Goal: Task Accomplishment & Management: Manage account settings

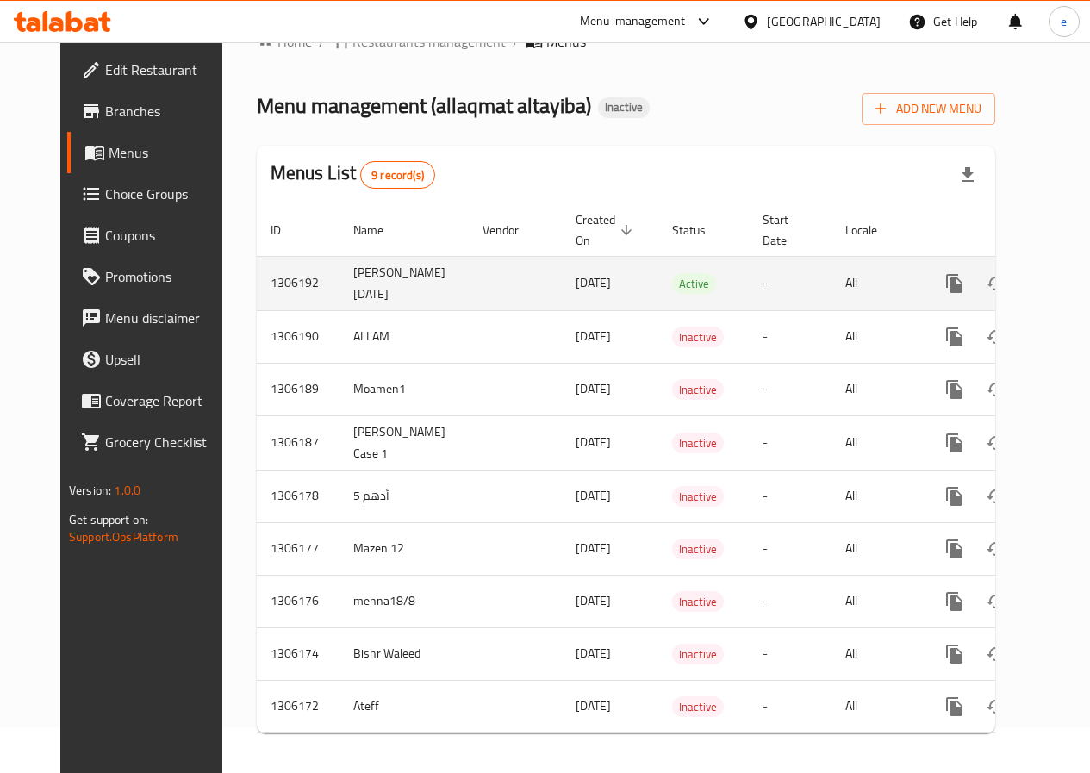
scroll to position [67, 0]
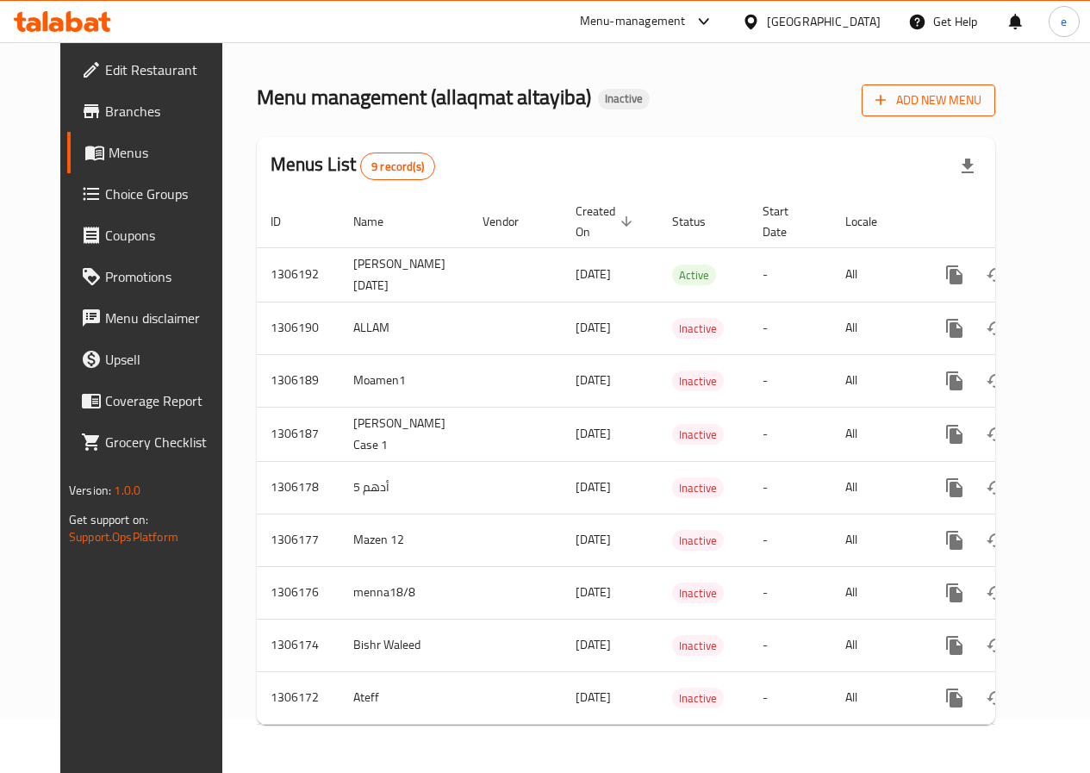
click at [977, 90] on span "Add New Menu" at bounding box center [928, 101] width 106 height 22
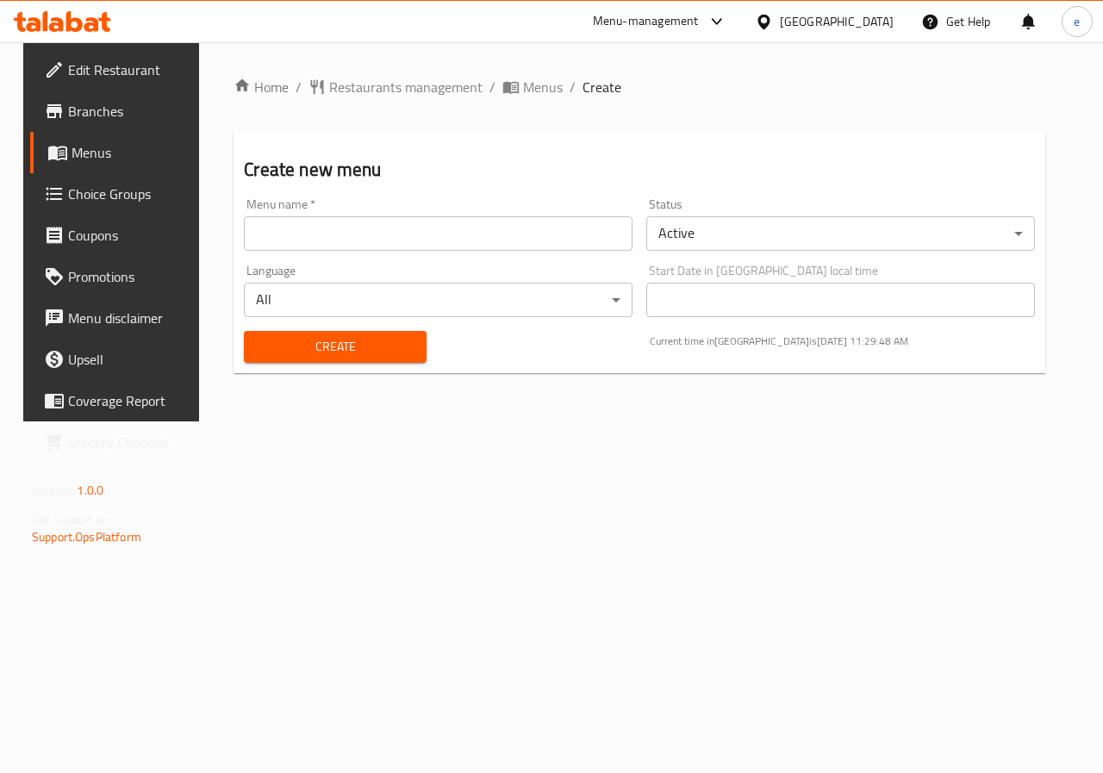
click at [458, 239] on input "text" at bounding box center [438, 233] width 389 height 34
click at [335, 221] on input "Ebrahim V11" at bounding box center [438, 233] width 389 height 34
type input "Ebrahim V12"
click at [284, 333] on button "Create" at bounding box center [335, 347] width 182 height 32
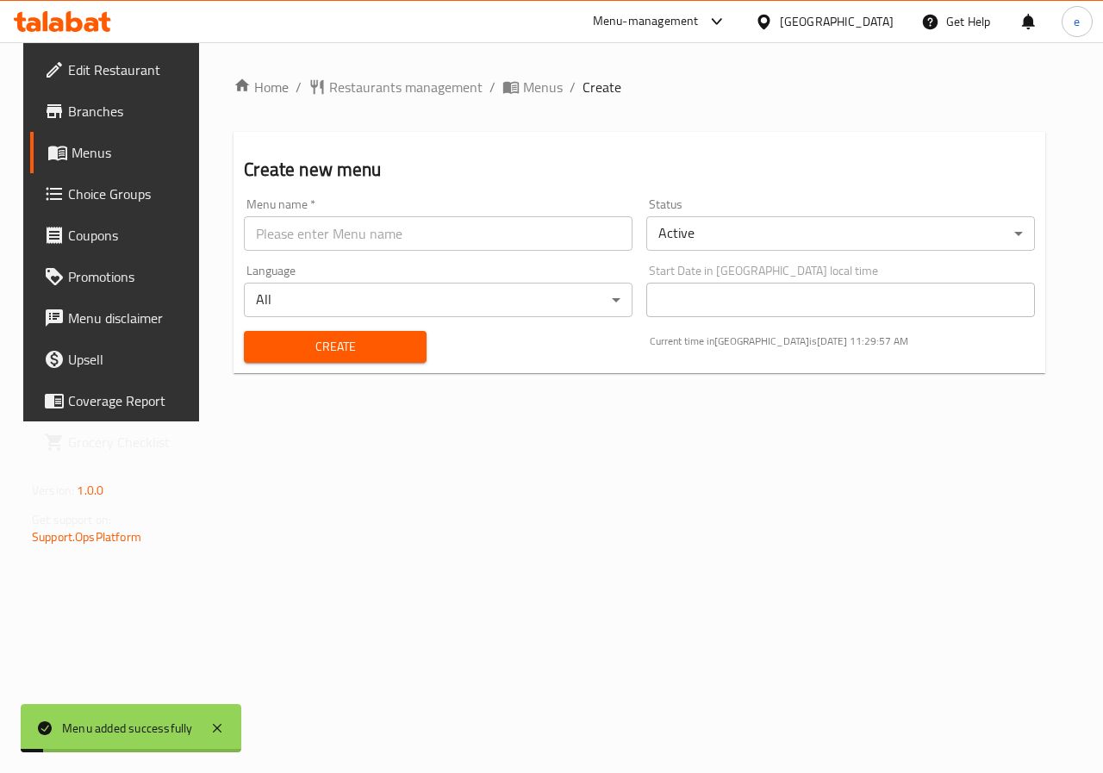
click at [109, 152] on span "Menus" at bounding box center [133, 152] width 122 height 21
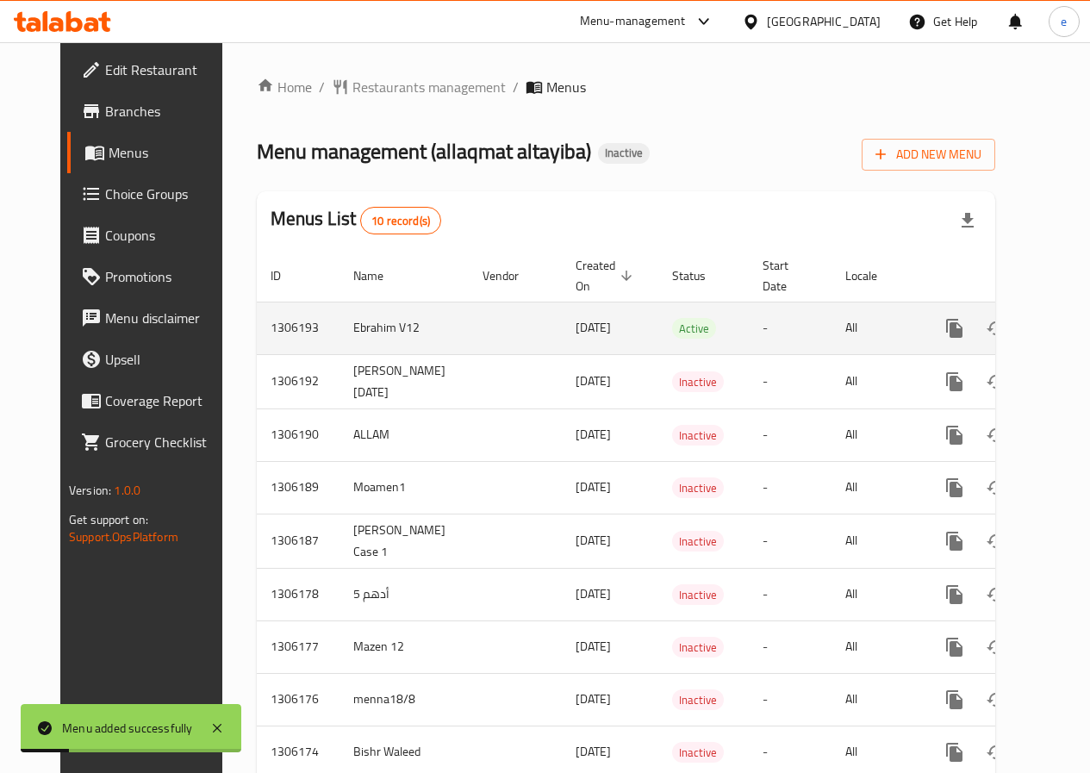
click at [1068, 324] on icon "enhanced table" at bounding box center [1078, 328] width 21 height 21
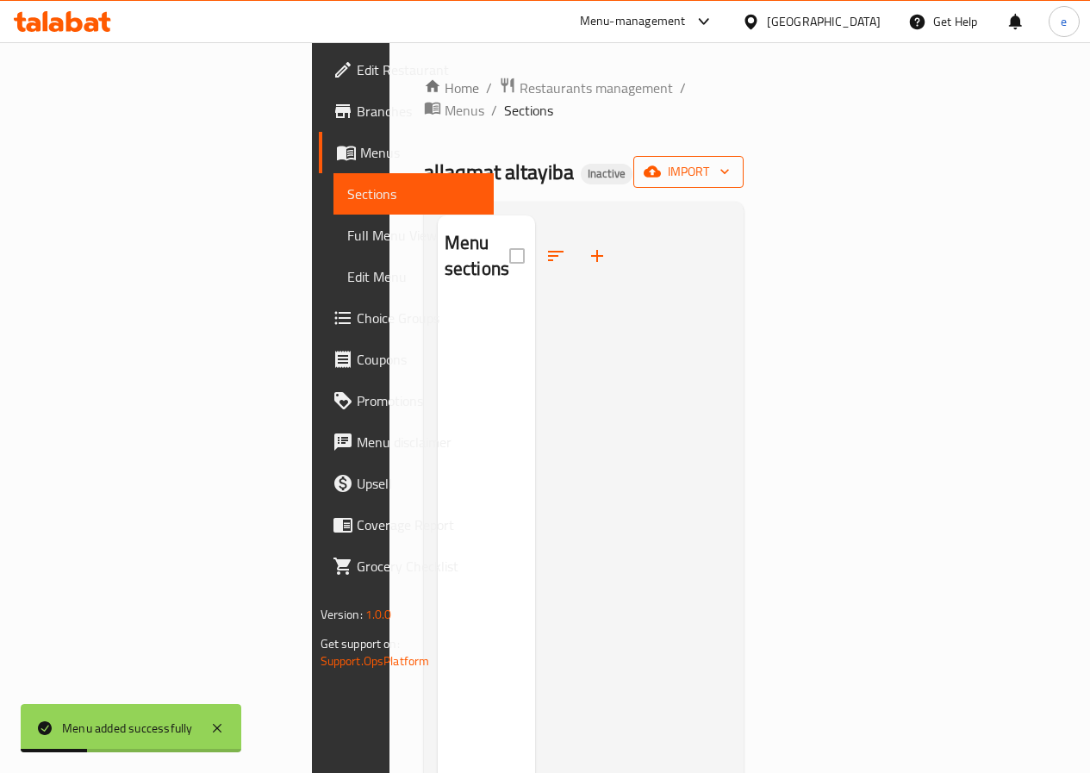
click at [730, 161] on span "import" at bounding box center [688, 172] width 83 height 22
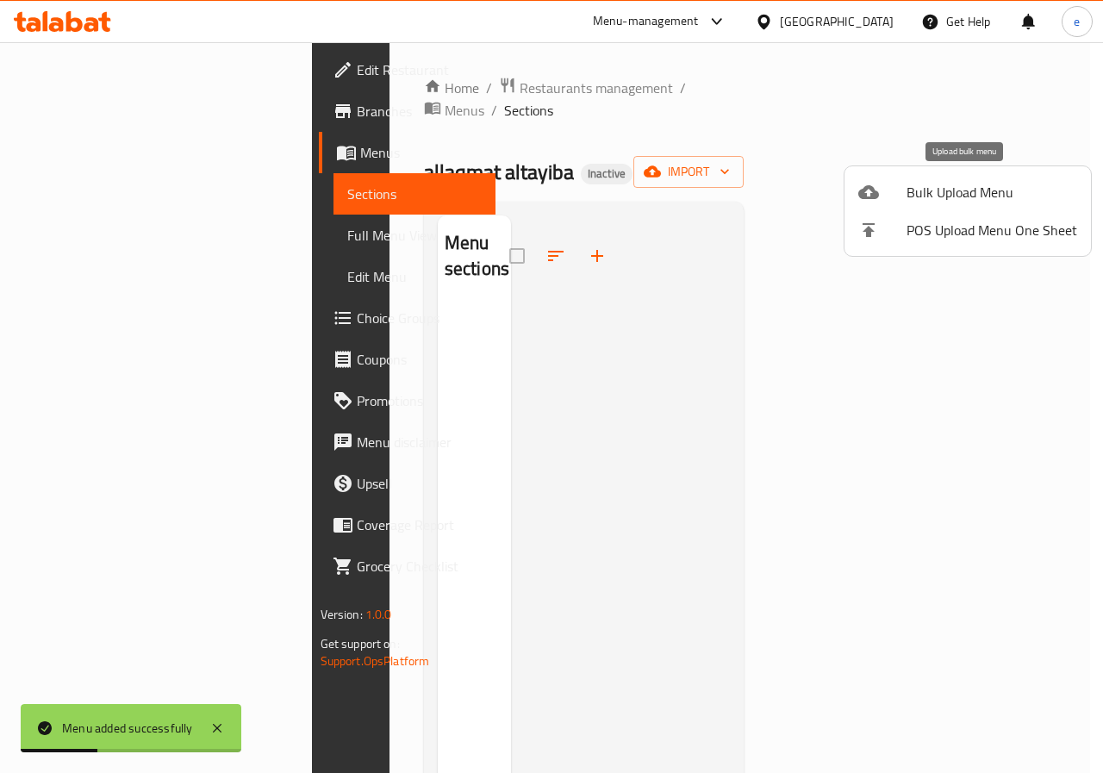
click at [994, 197] on span "Bulk Upload Menu" at bounding box center [991, 192] width 171 height 21
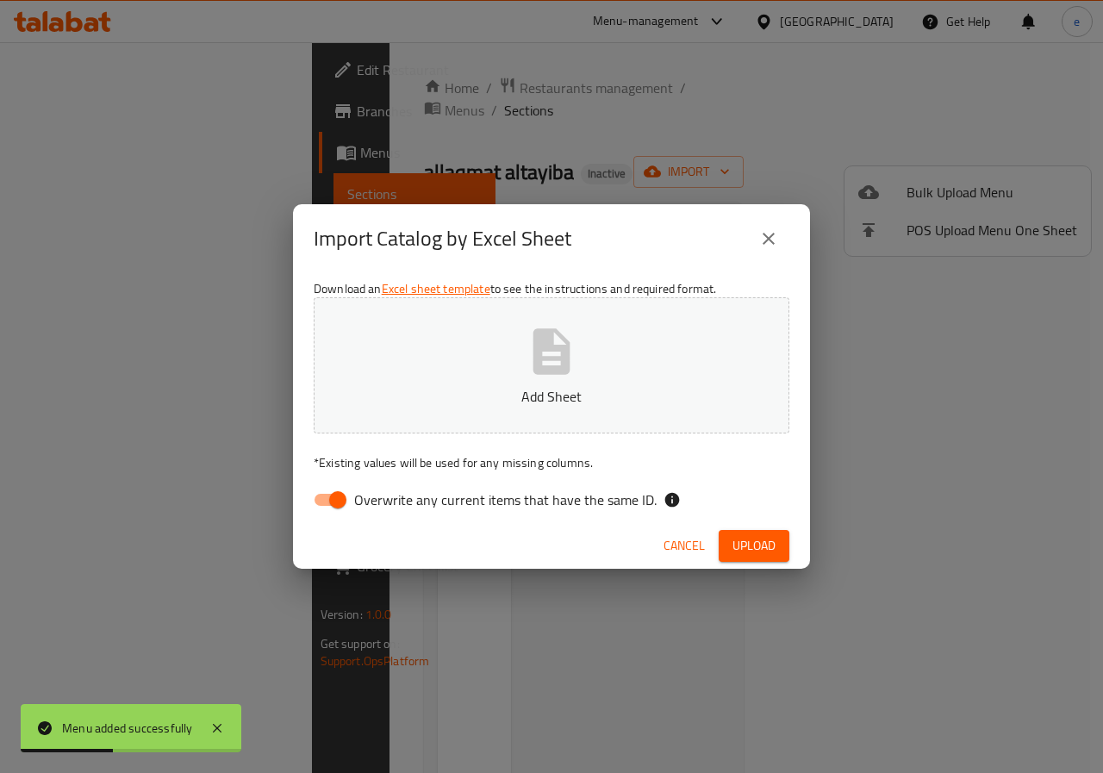
click at [685, 338] on button "Add Sheet" at bounding box center [552, 365] width 476 height 136
click at [324, 504] on input "Overwrite any current items that have the same ID." at bounding box center [338, 499] width 98 height 33
checkbox input "false"
click at [734, 549] on span "Upload" at bounding box center [753, 546] width 43 height 22
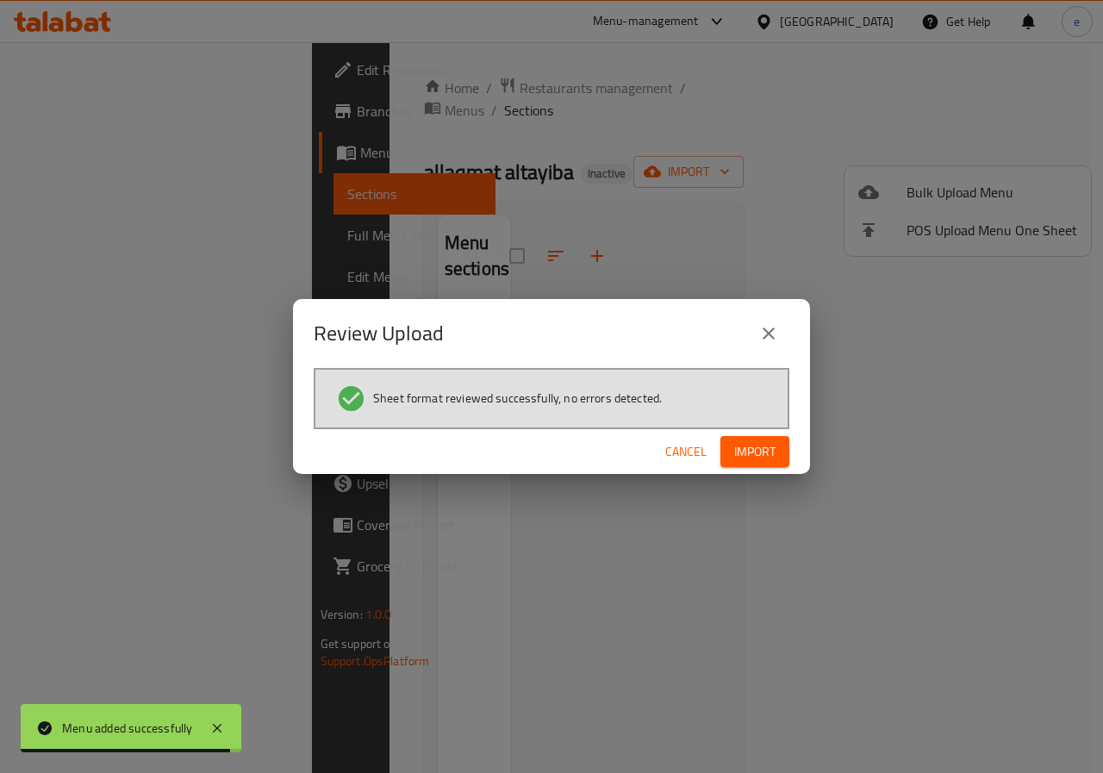
click at [725, 433] on div "Cancel Import" at bounding box center [551, 452] width 517 height 46
click at [731, 447] on button "Import" at bounding box center [754, 452] width 69 height 32
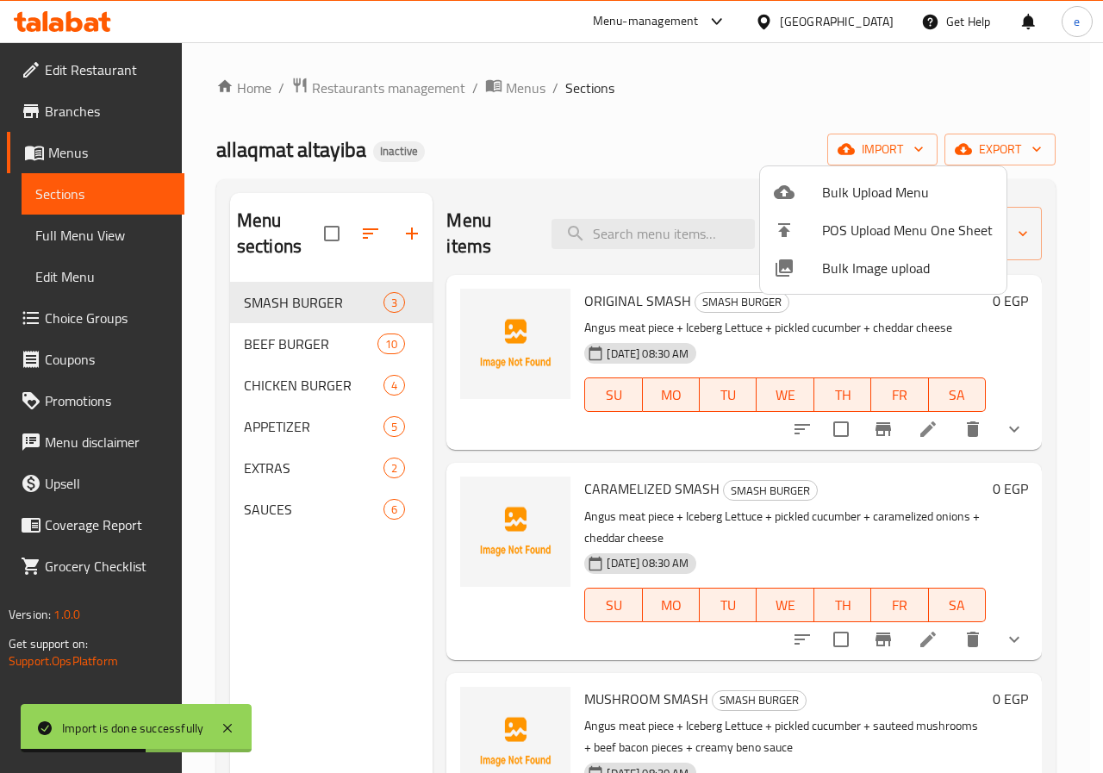
click at [739, 168] on div at bounding box center [551, 386] width 1103 height 773
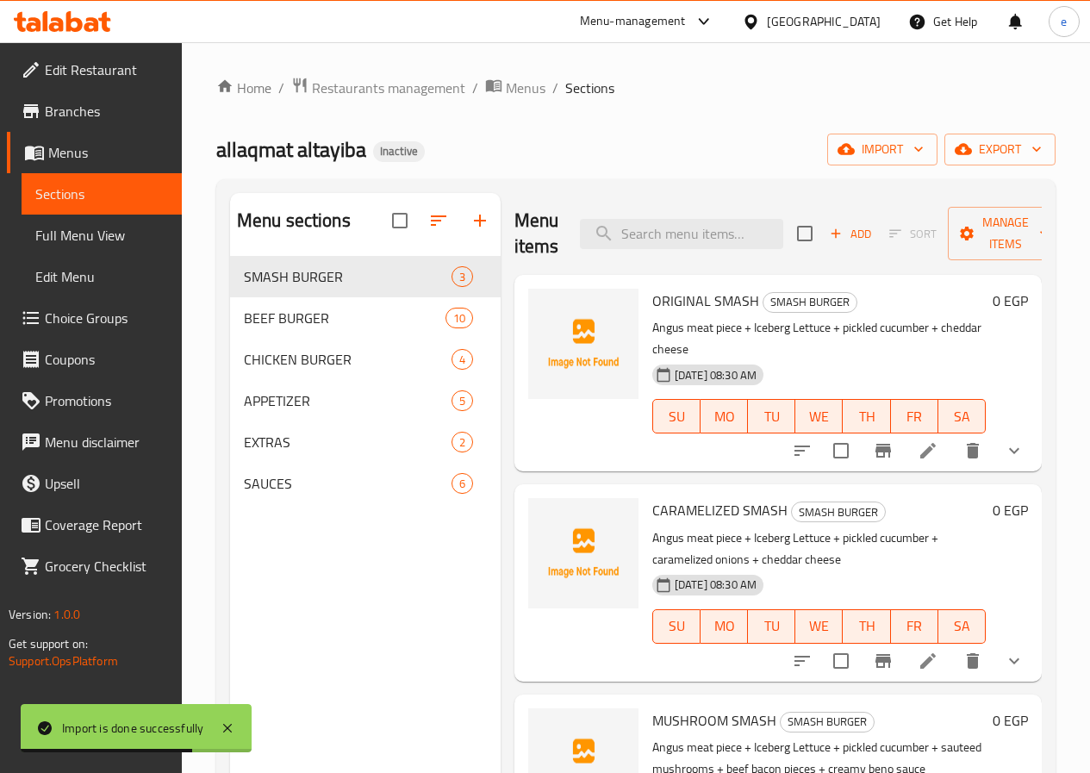
click at [87, 245] on span "Full Menu View" at bounding box center [101, 235] width 133 height 21
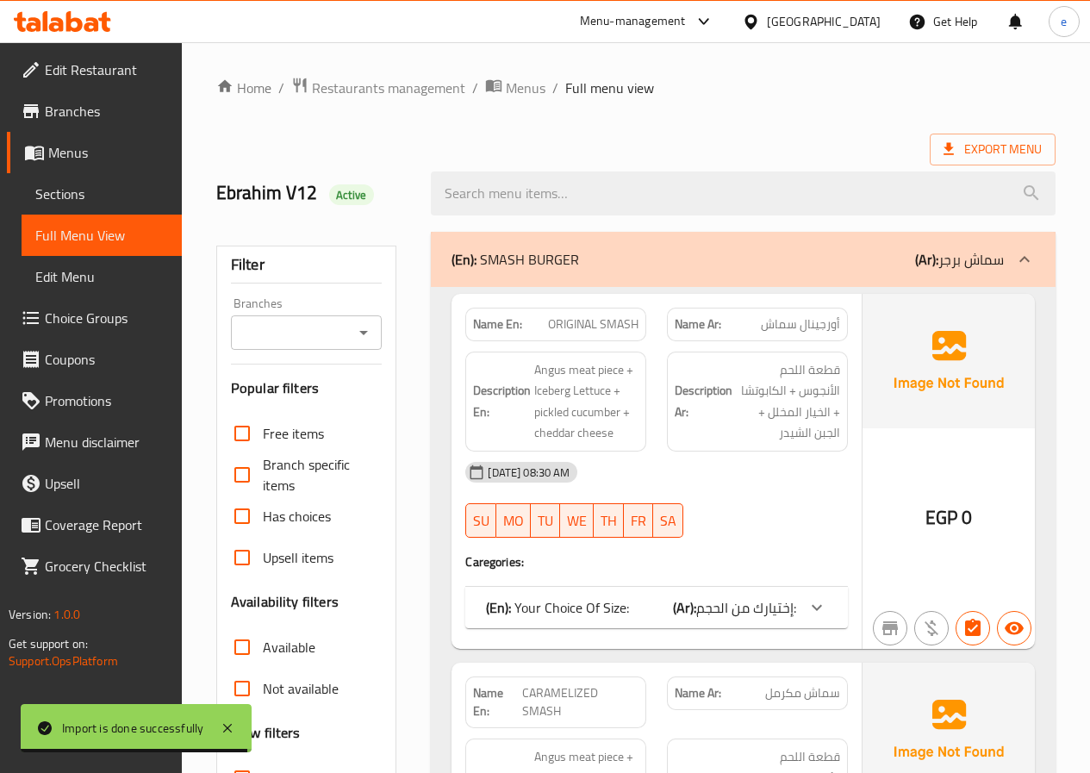
scroll to position [345, 0]
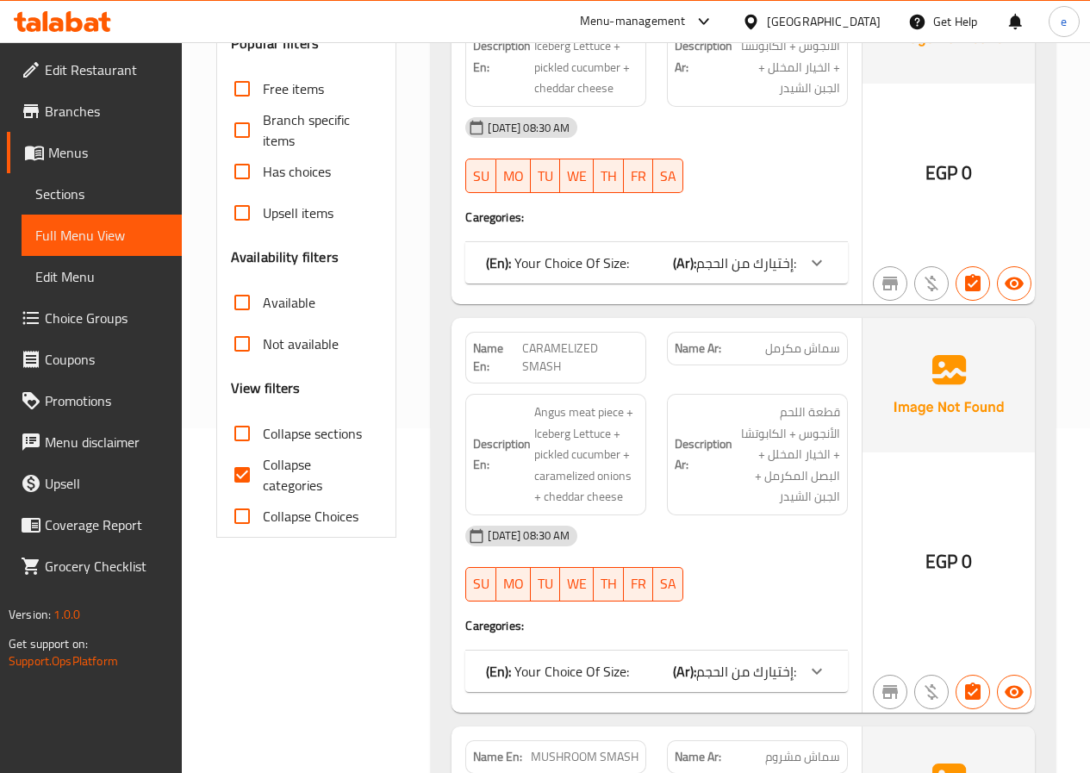
click at [296, 487] on span "Collapse categories" at bounding box center [316, 474] width 106 height 41
click at [263, 487] on input "Collapse categories" at bounding box center [241, 474] width 41 height 41
checkbox input "false"
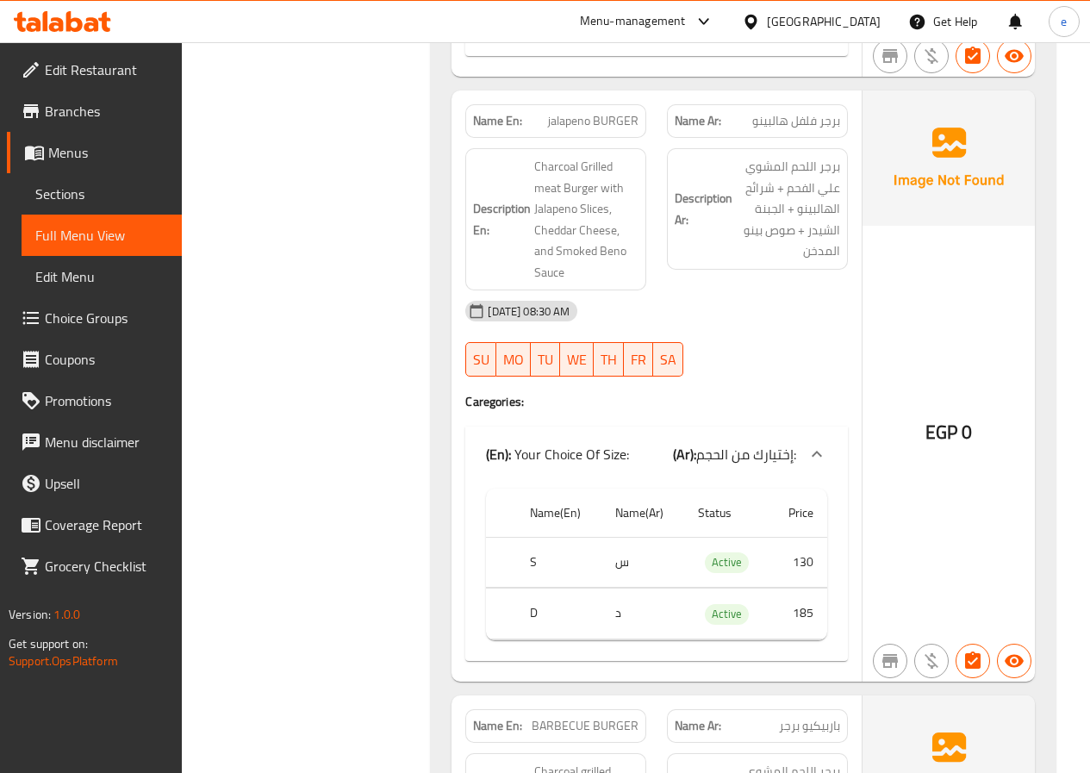
scroll to position [2585, 0]
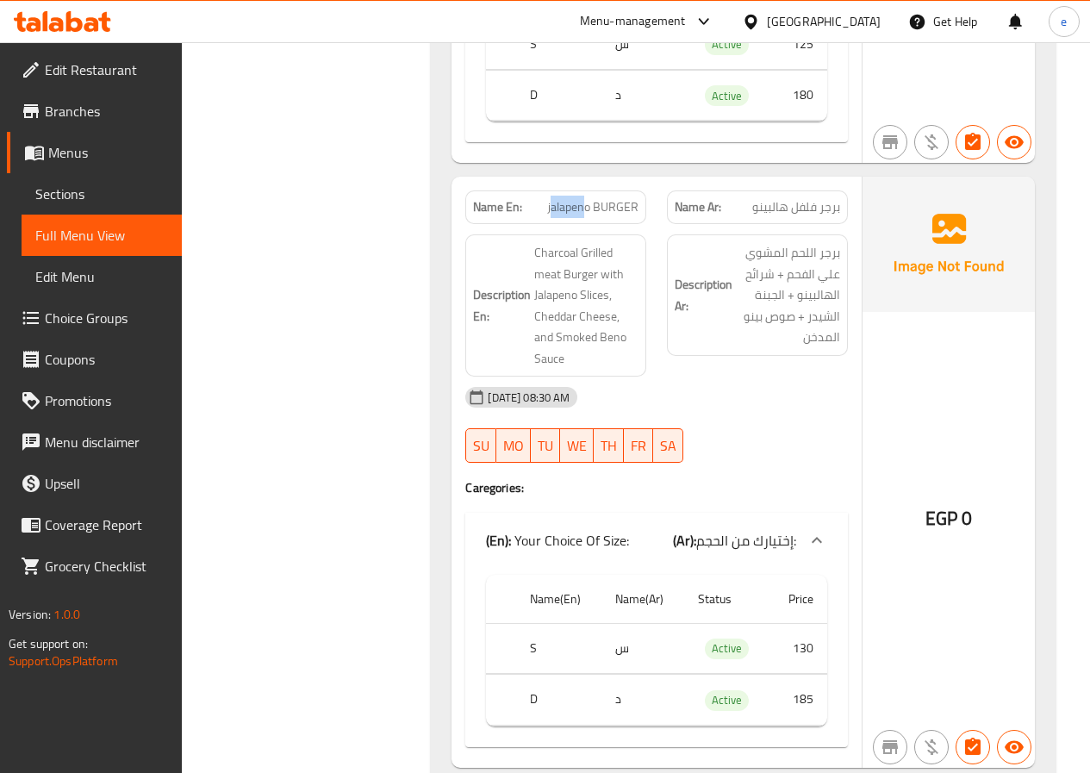
drag, startPoint x: 553, startPoint y: 170, endPoint x: 582, endPoint y: 169, distance: 29.3
drag, startPoint x: 600, startPoint y: 166, endPoint x: 616, endPoint y: 166, distance: 15.5
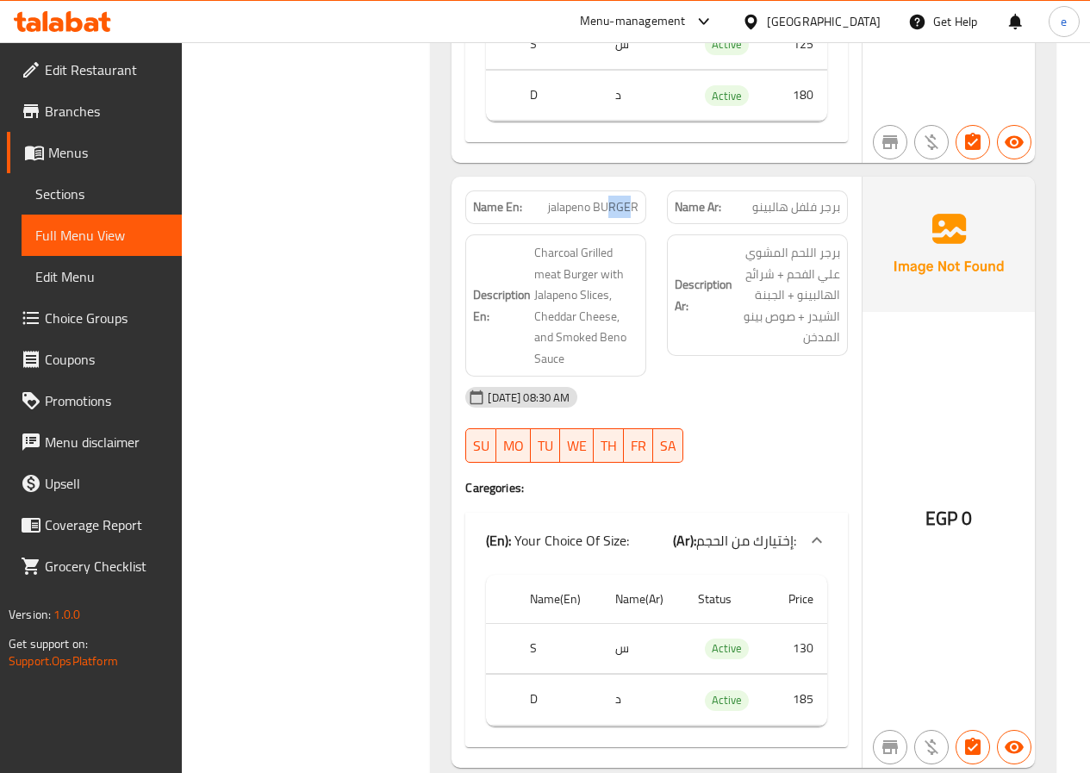
drag, startPoint x: 630, startPoint y: 169, endPoint x: 598, endPoint y: 173, distance: 32.2
drag, startPoint x: 567, startPoint y: 168, endPoint x: 535, endPoint y: 174, distance: 32.4
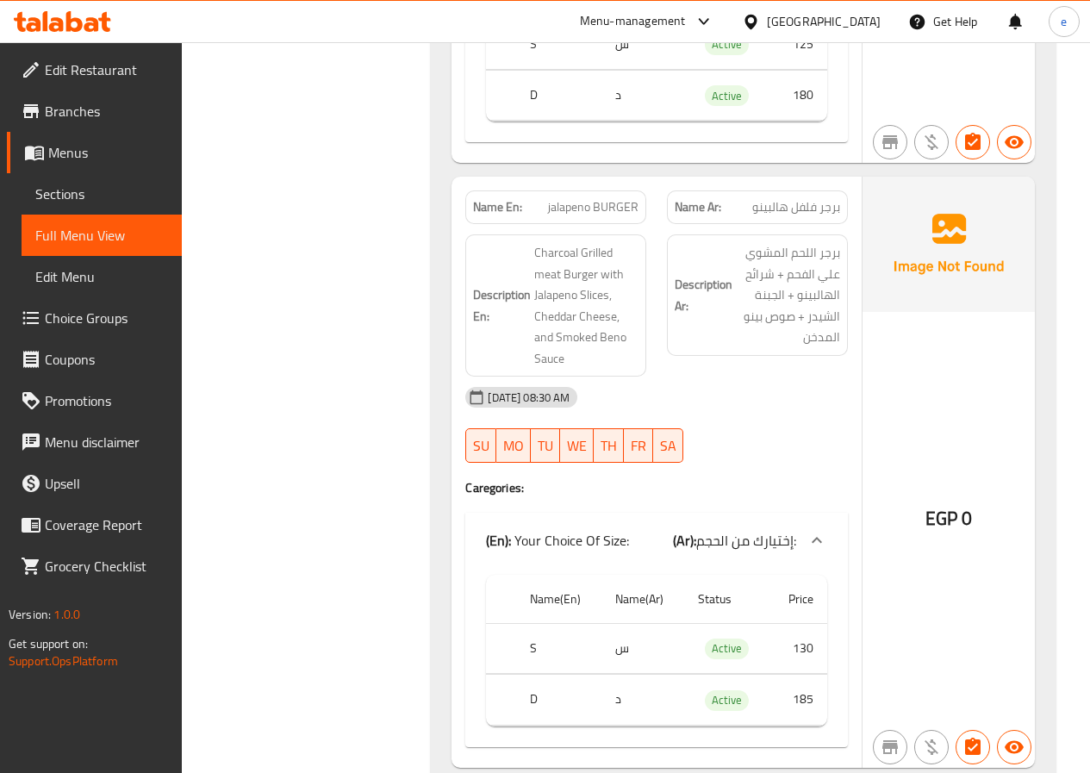
drag, startPoint x: 620, startPoint y: 171, endPoint x: 585, endPoint y: 171, distance: 35.3
drag, startPoint x: 619, startPoint y: 167, endPoint x: 639, endPoint y: 165, distance: 20.7
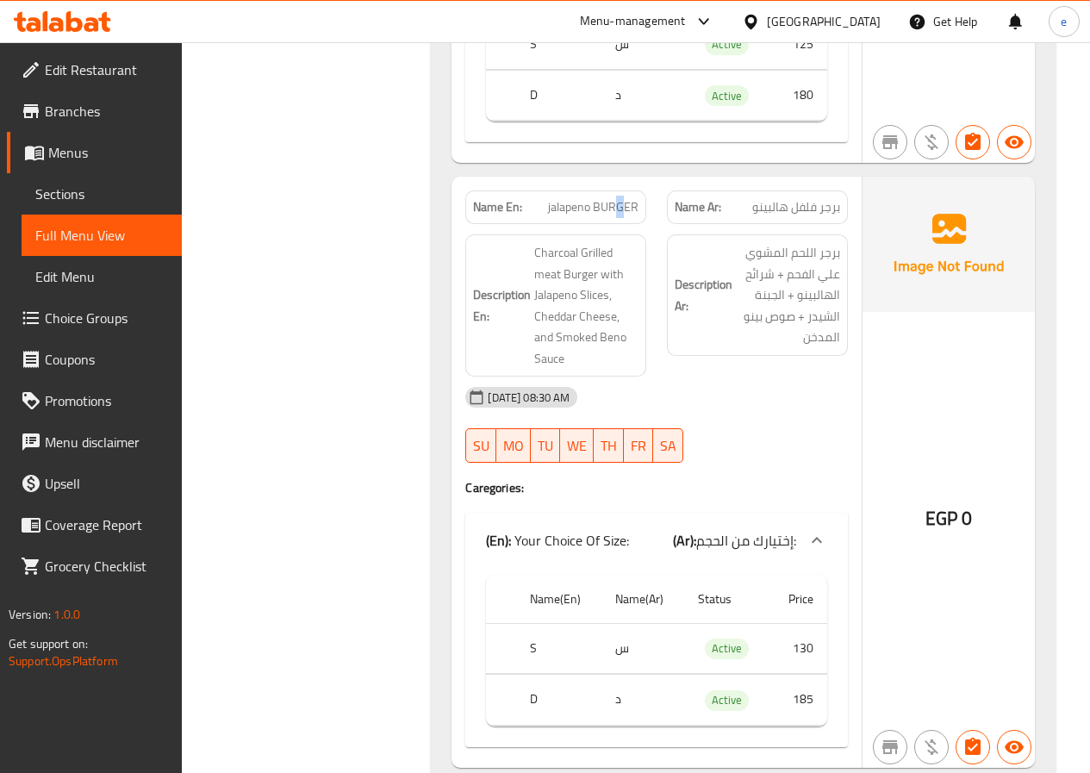
drag, startPoint x: 607, startPoint y: 173, endPoint x: 632, endPoint y: 159, distance: 28.5
drag, startPoint x: 555, startPoint y: 163, endPoint x: 564, endPoint y: 161, distance: 9.6
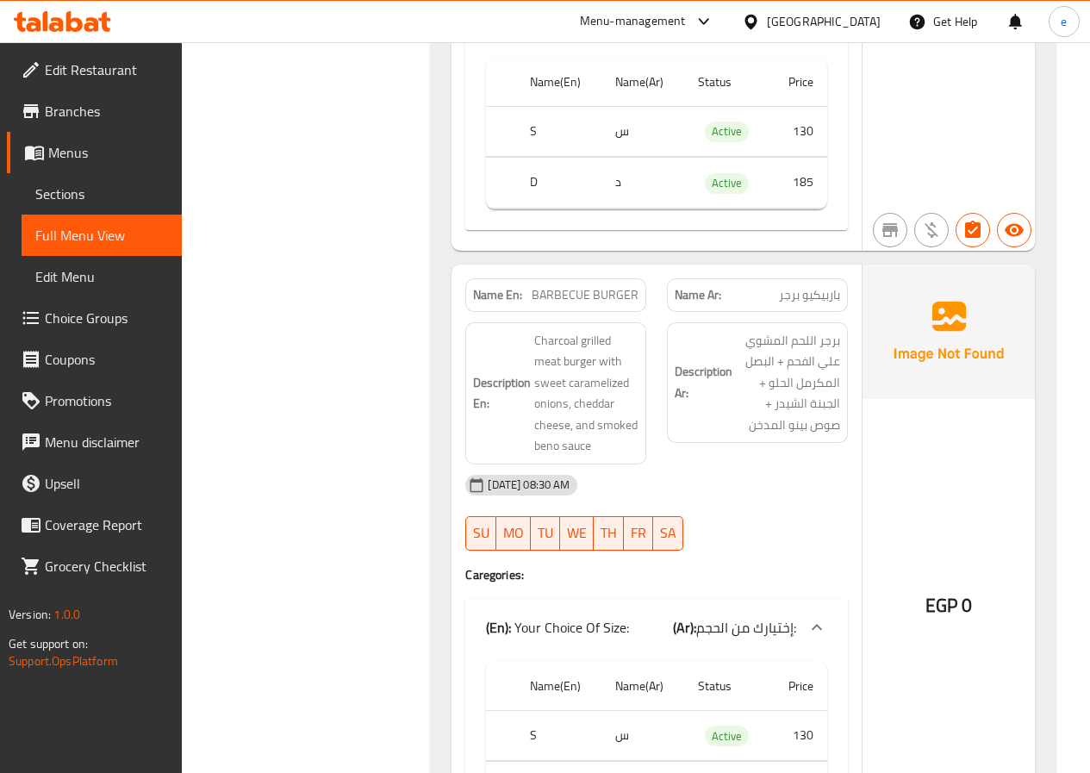
scroll to position [3188, 0]
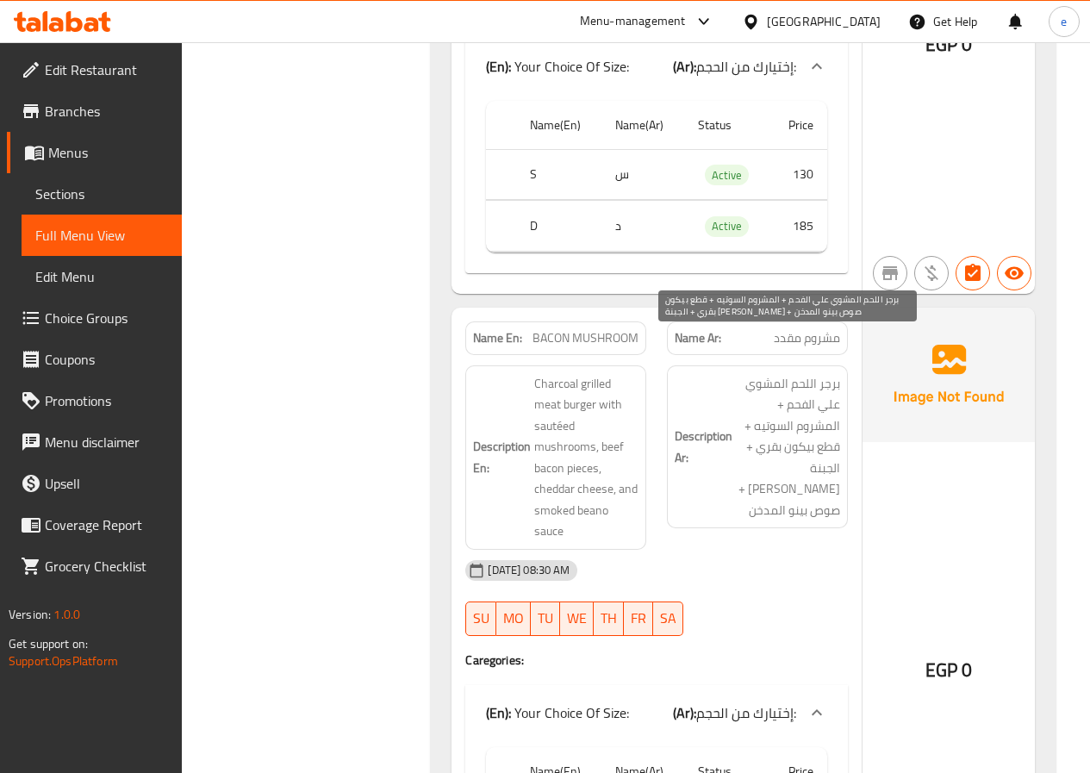
scroll to position [3704, 0]
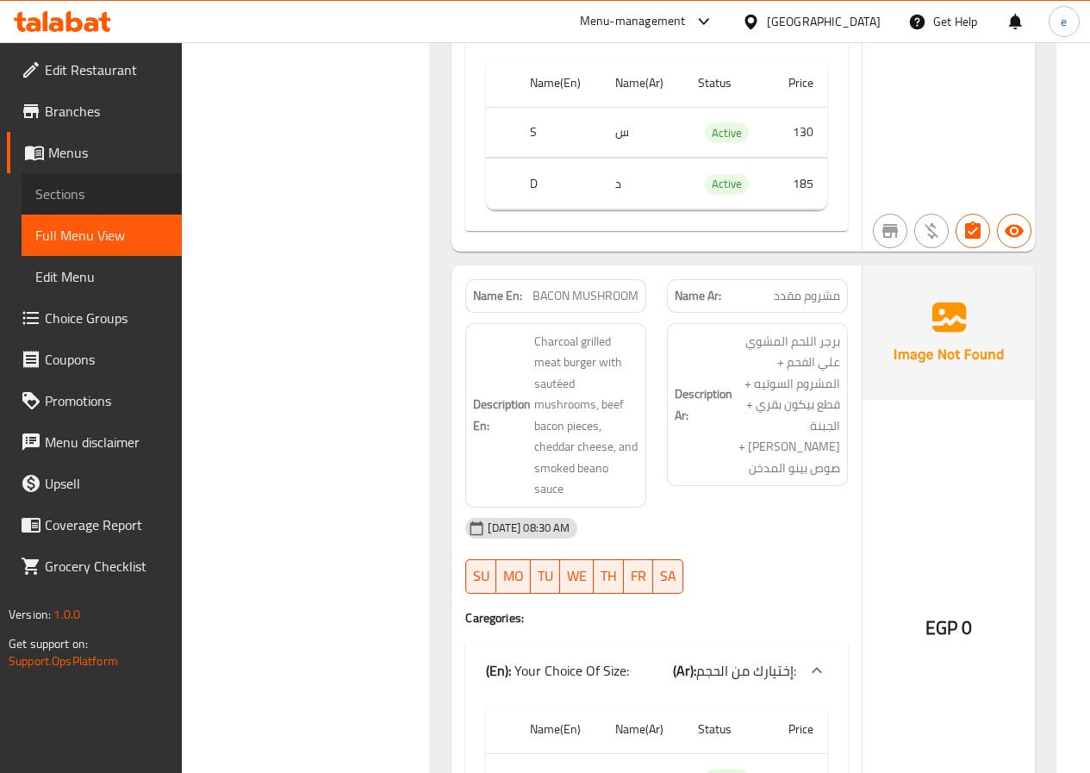
click at [98, 190] on span "Sections" at bounding box center [101, 193] width 133 height 21
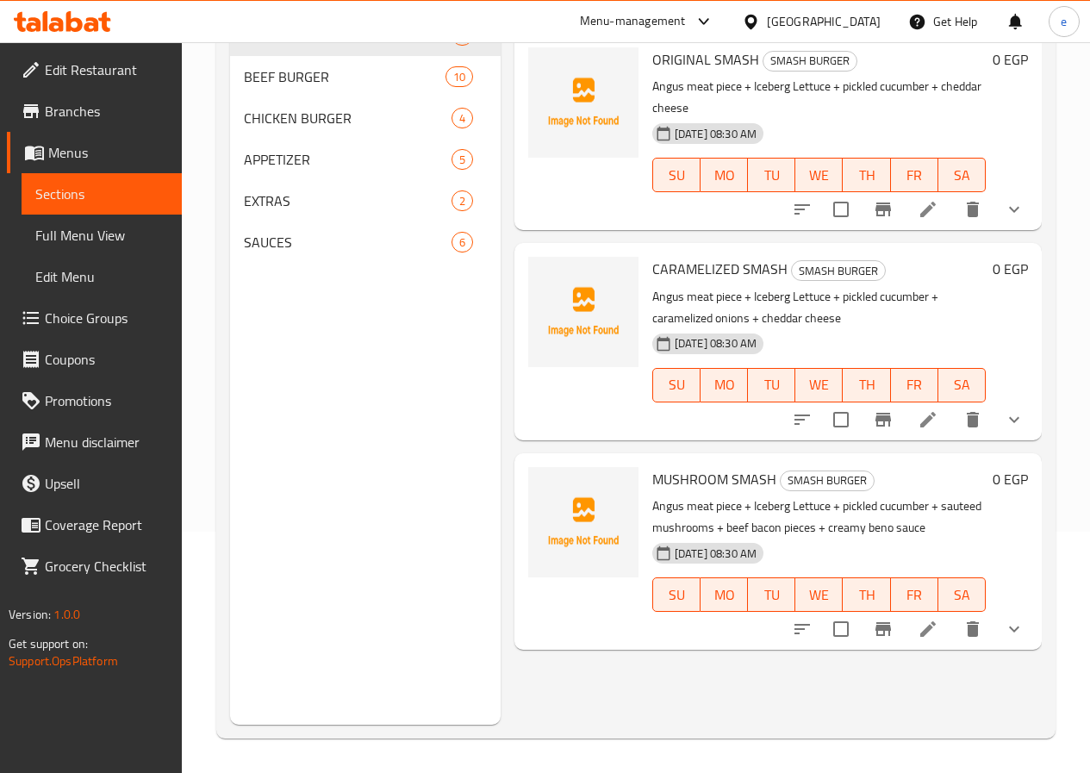
scroll to position [241, 0]
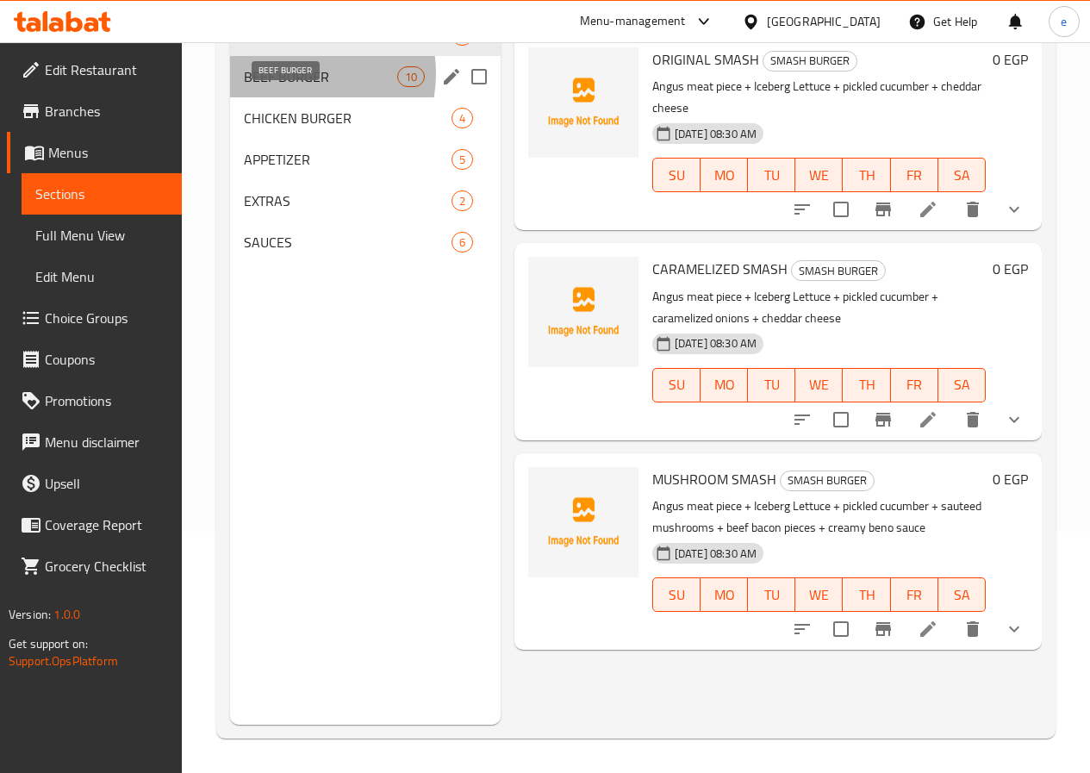
click at [293, 87] on span "BEEF BURGER" at bounding box center [320, 76] width 153 height 21
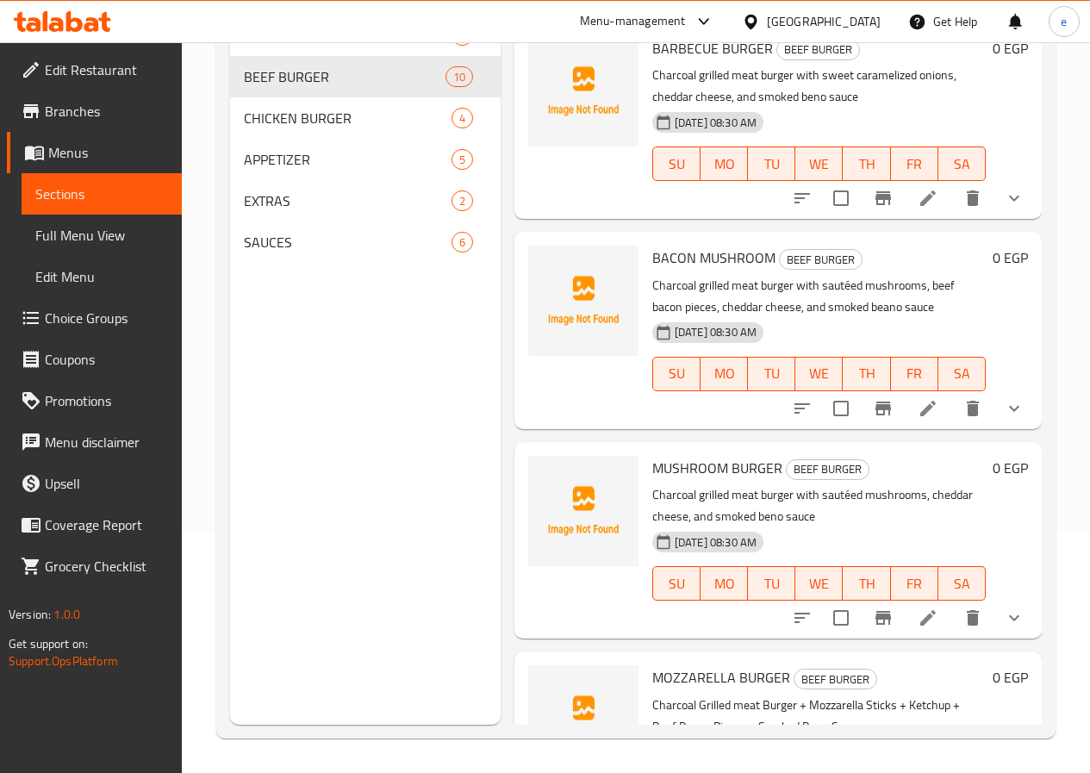
scroll to position [258, 0]
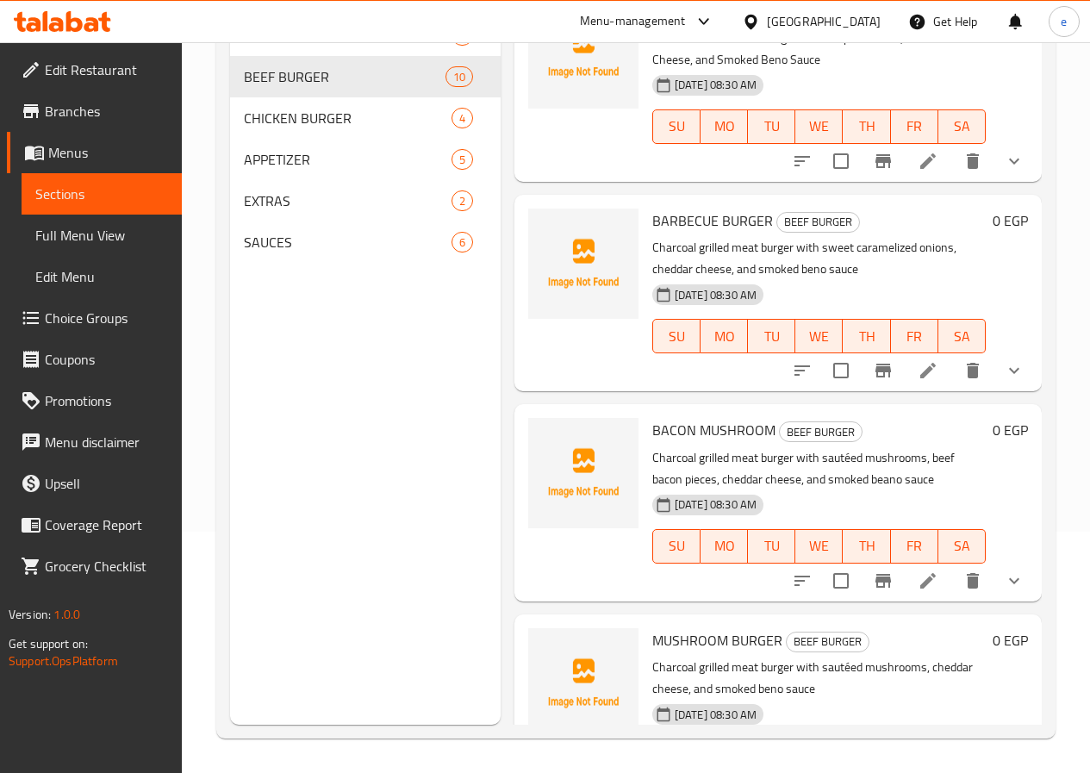
click at [923, 570] on icon at bounding box center [927, 580] width 21 height 21
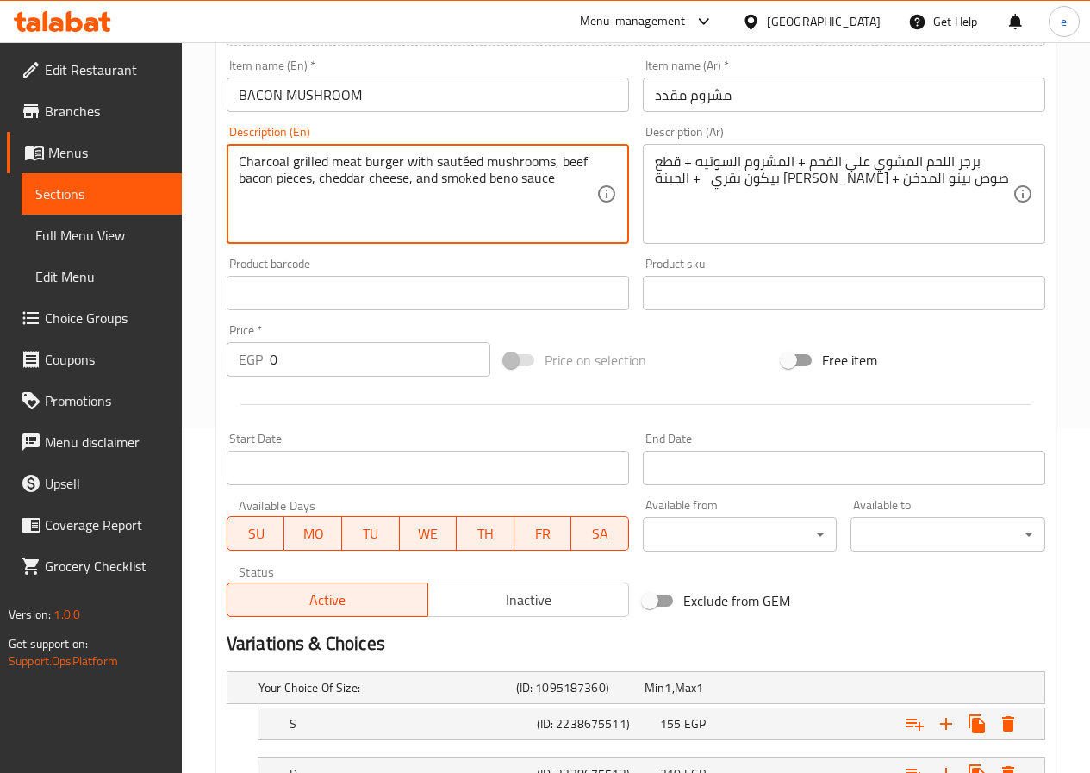
scroll to position [483, 0]
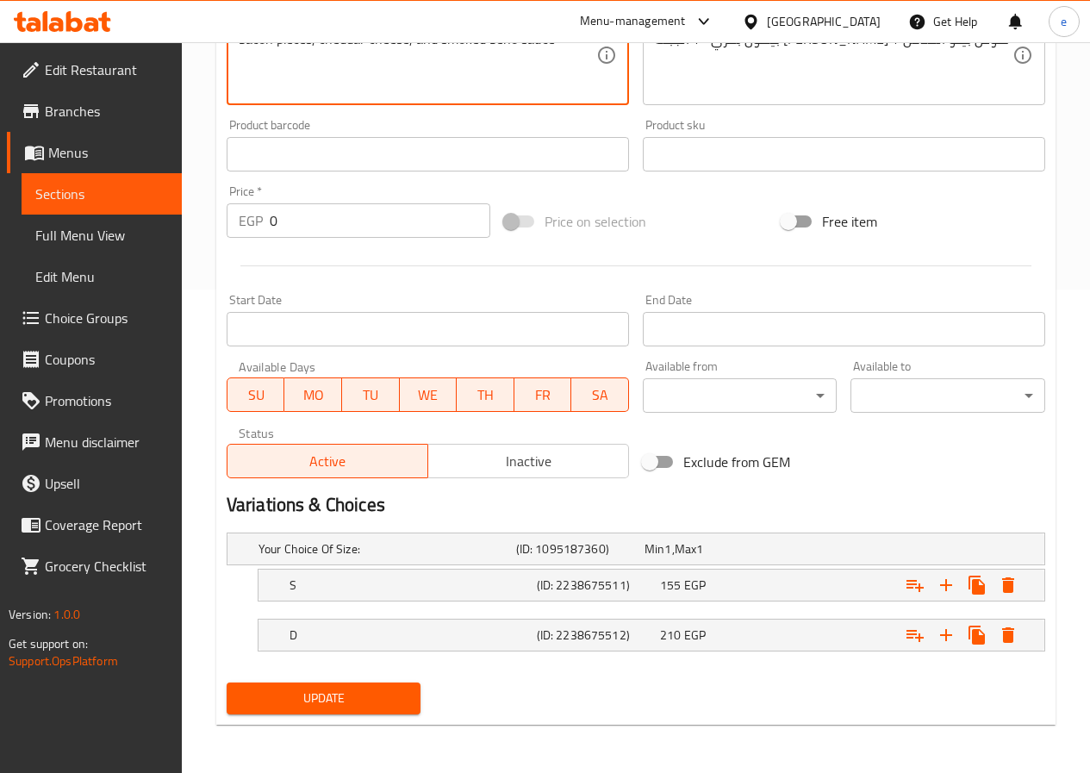
click at [356, 705] on button "Update" at bounding box center [324, 698] width 195 height 32
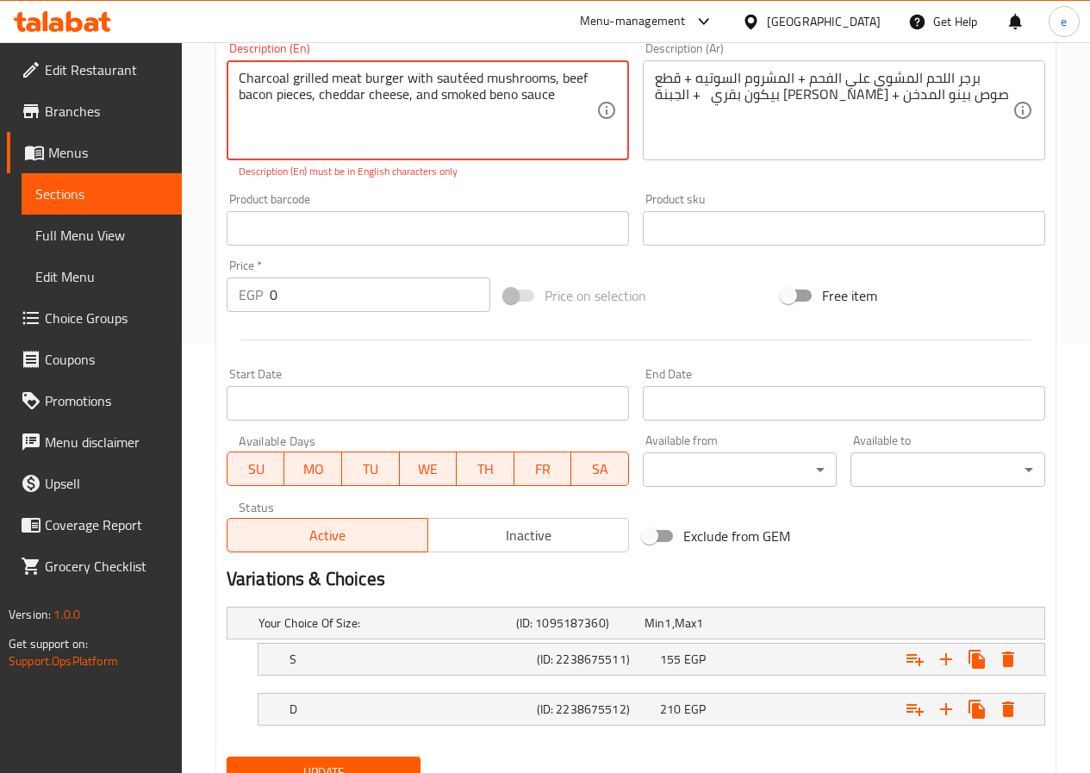
scroll to position [397, 0]
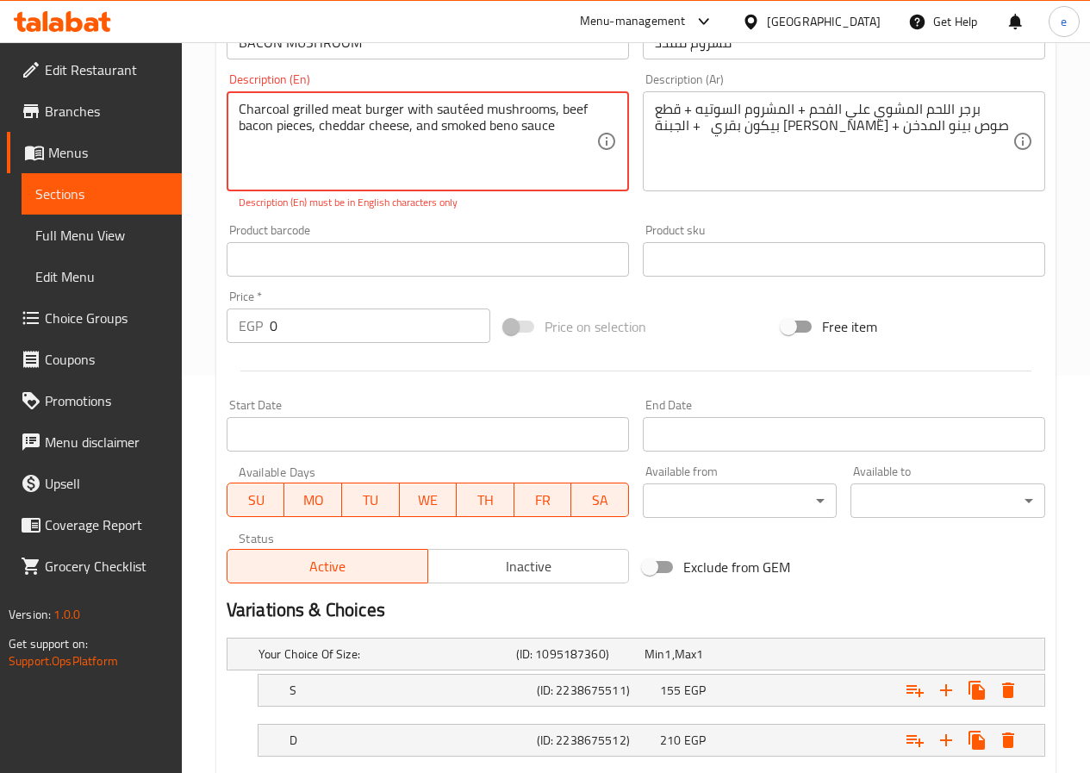
click at [465, 105] on textarea "Charcoal grilled meat burger with sautéed mushrooms, beef bacon pieces, cheddar…" at bounding box center [418, 142] width 358 height 82
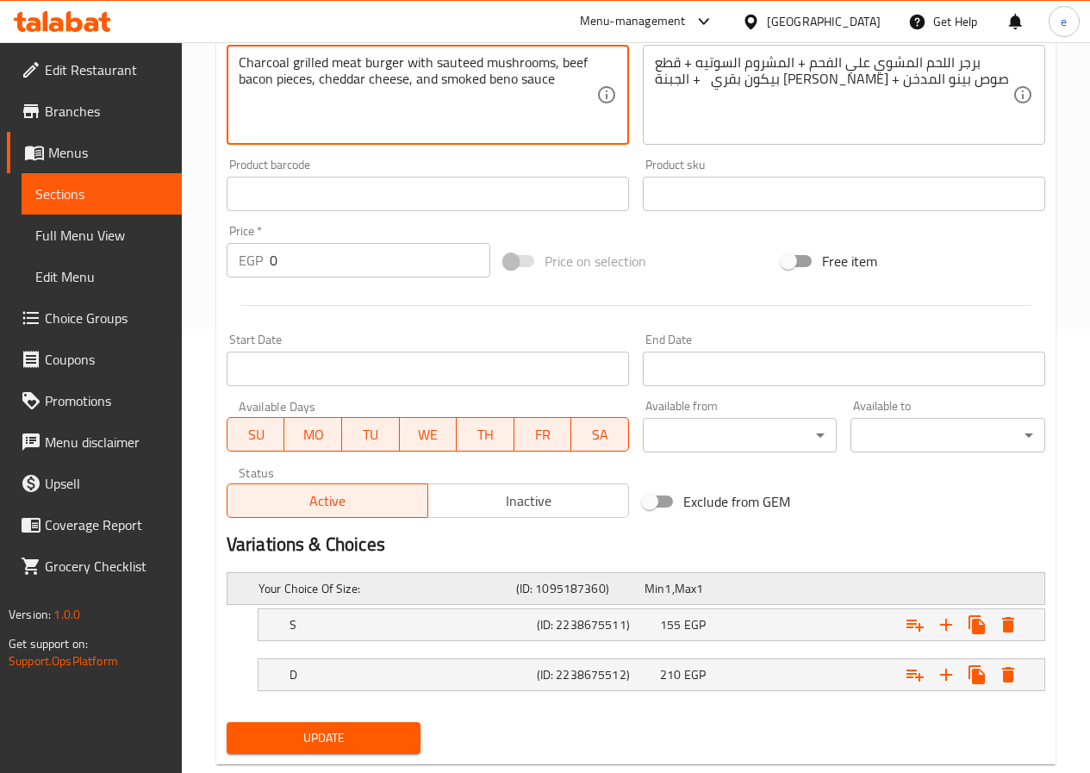
scroll to position [483, 0]
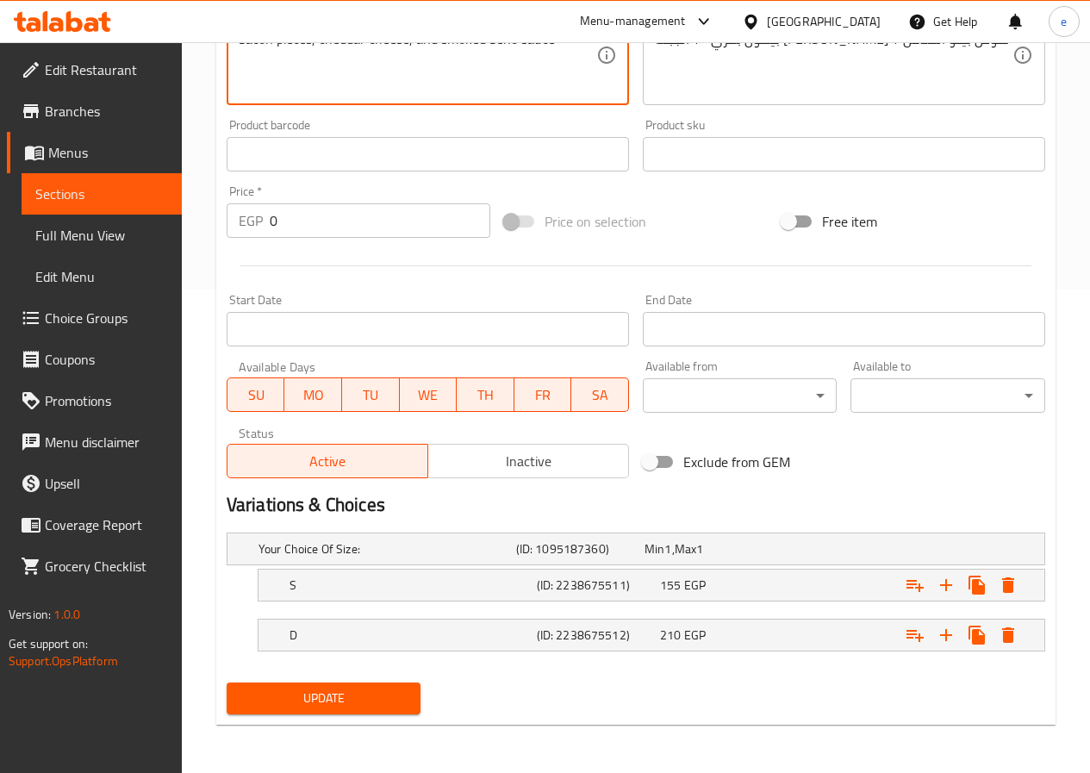
type textarea "Charcoal grilled meat burger with sauteed mushrooms, beef bacon pieces, cheddar…"
click at [335, 700] on span "Update" at bounding box center [323, 698] width 167 height 22
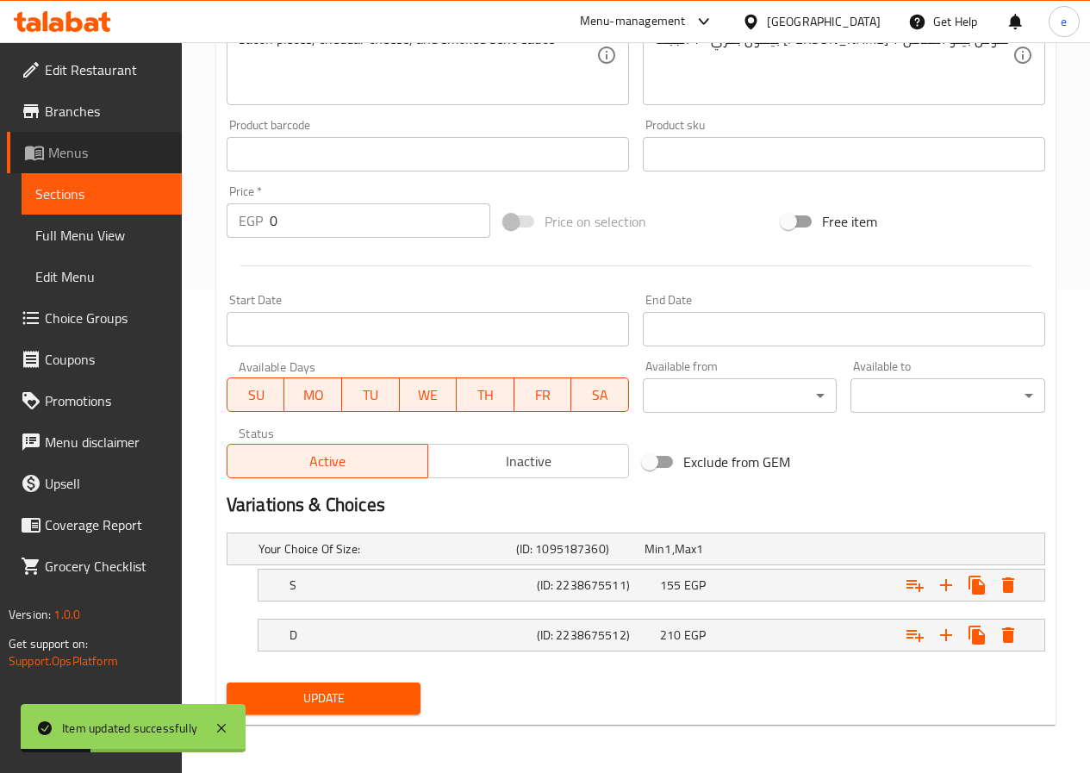
click at [62, 153] on span "Menus" at bounding box center [108, 152] width 120 height 21
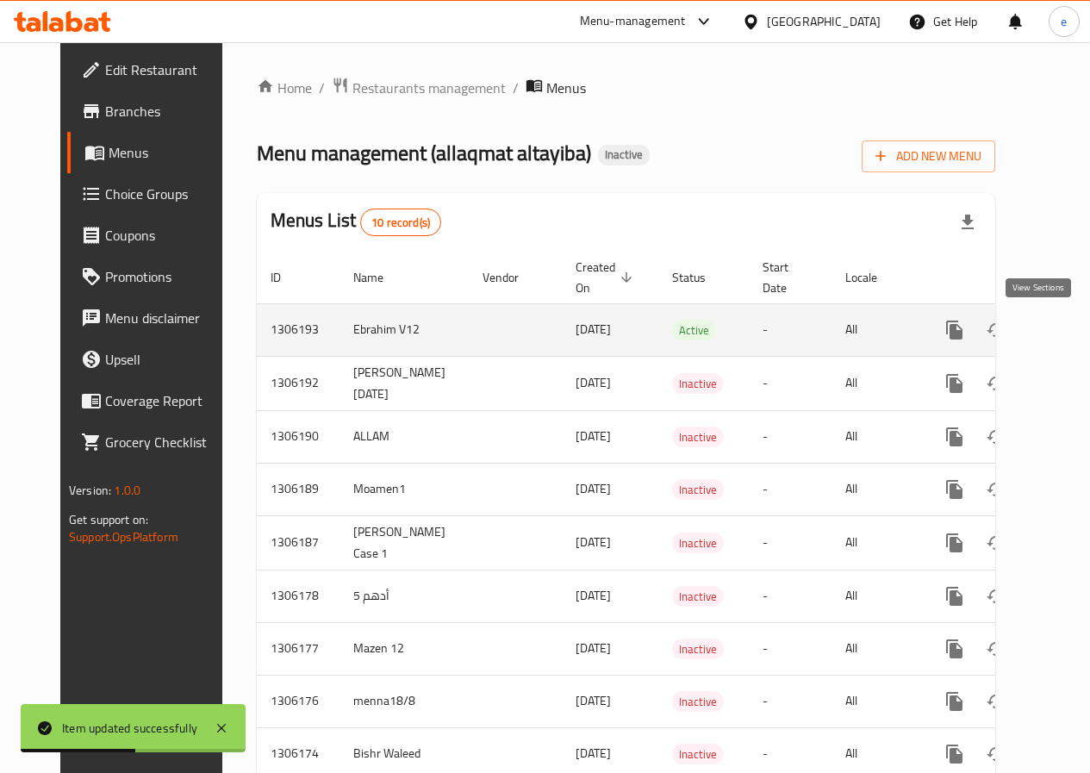
click at [1068, 337] on icon "enhanced table" at bounding box center [1078, 330] width 21 height 21
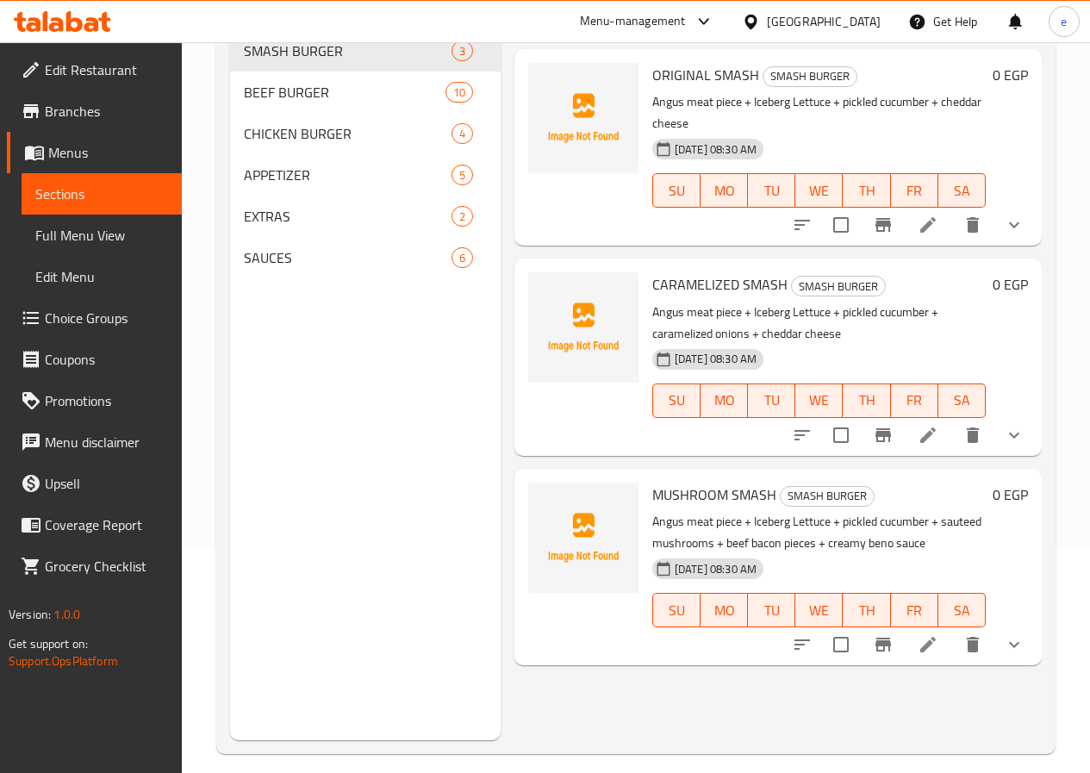
scroll to position [241, 0]
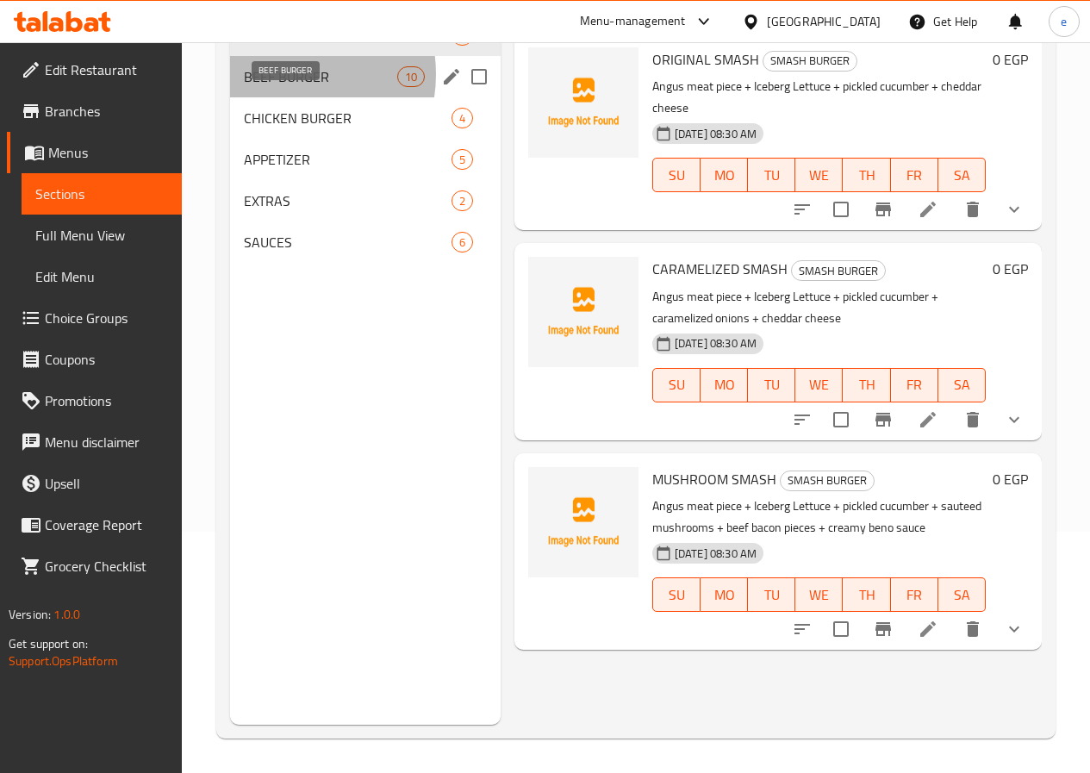
click at [280, 87] on span "BEEF BURGER" at bounding box center [320, 76] width 153 height 21
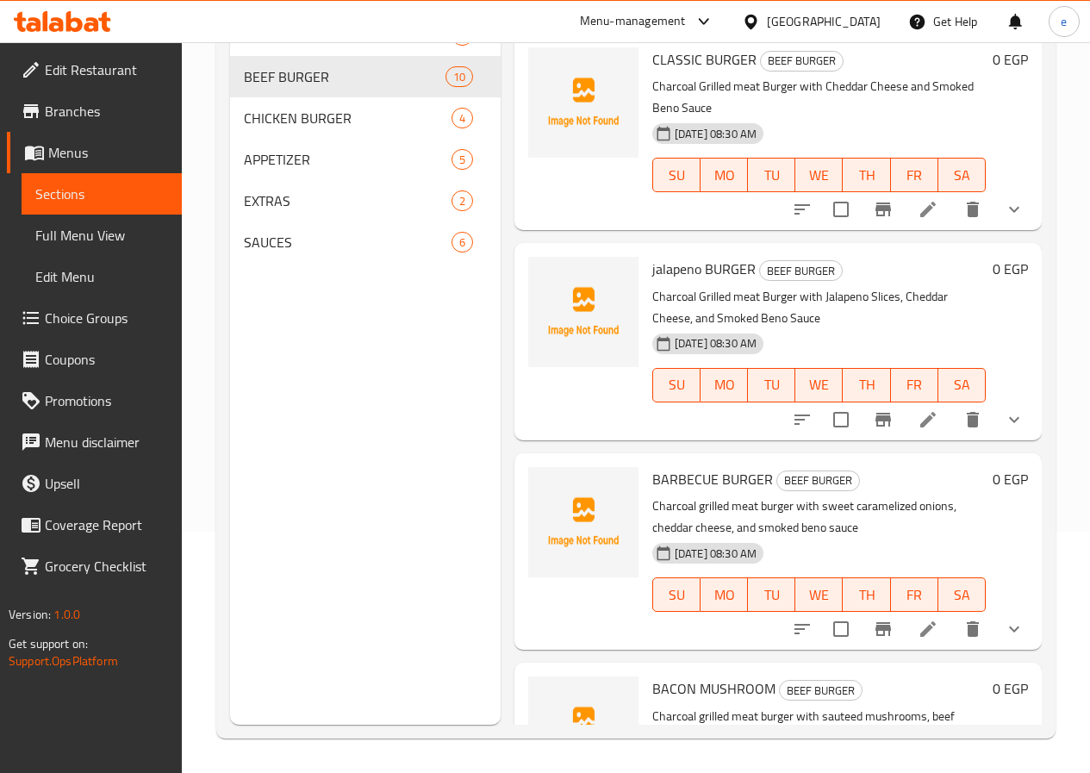
click at [84, 241] on span "Full Menu View" at bounding box center [101, 235] width 133 height 21
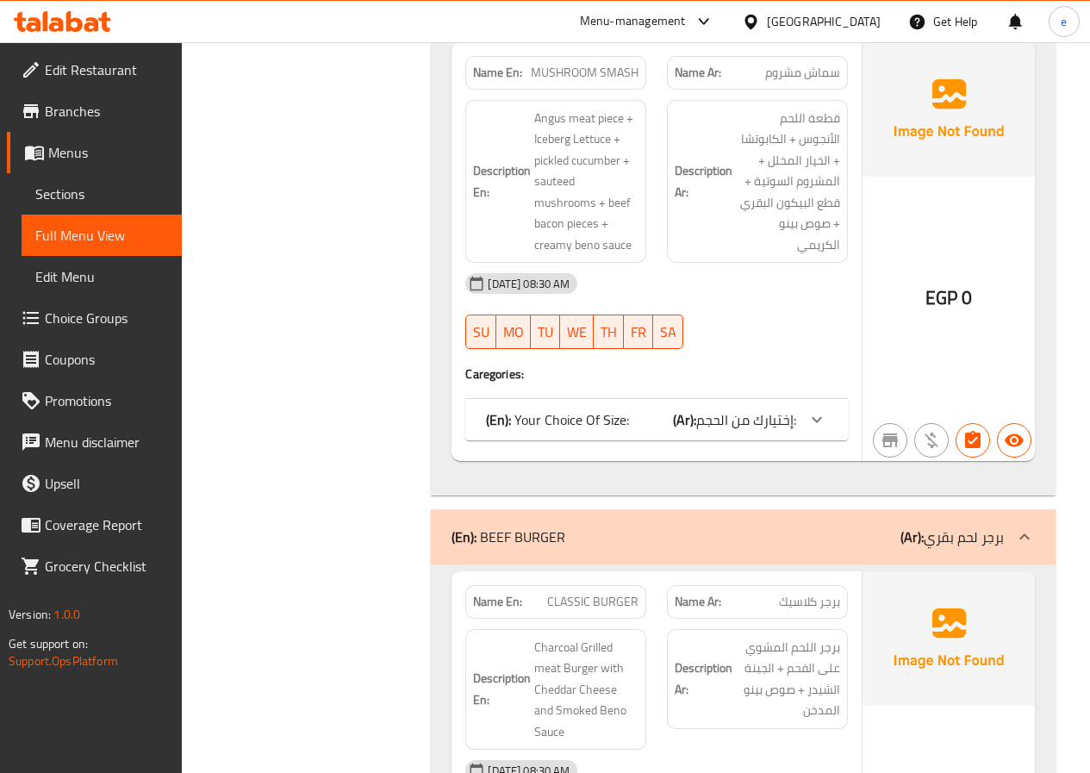
scroll to position [1034, 0]
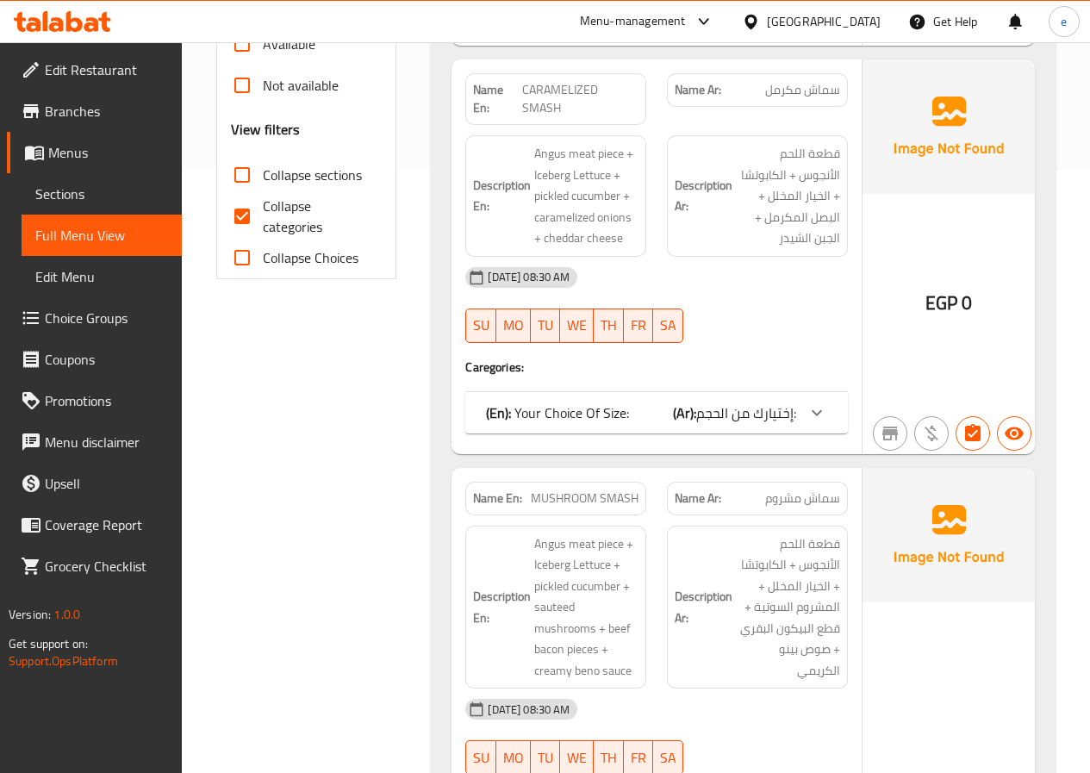
scroll to position [258, 0]
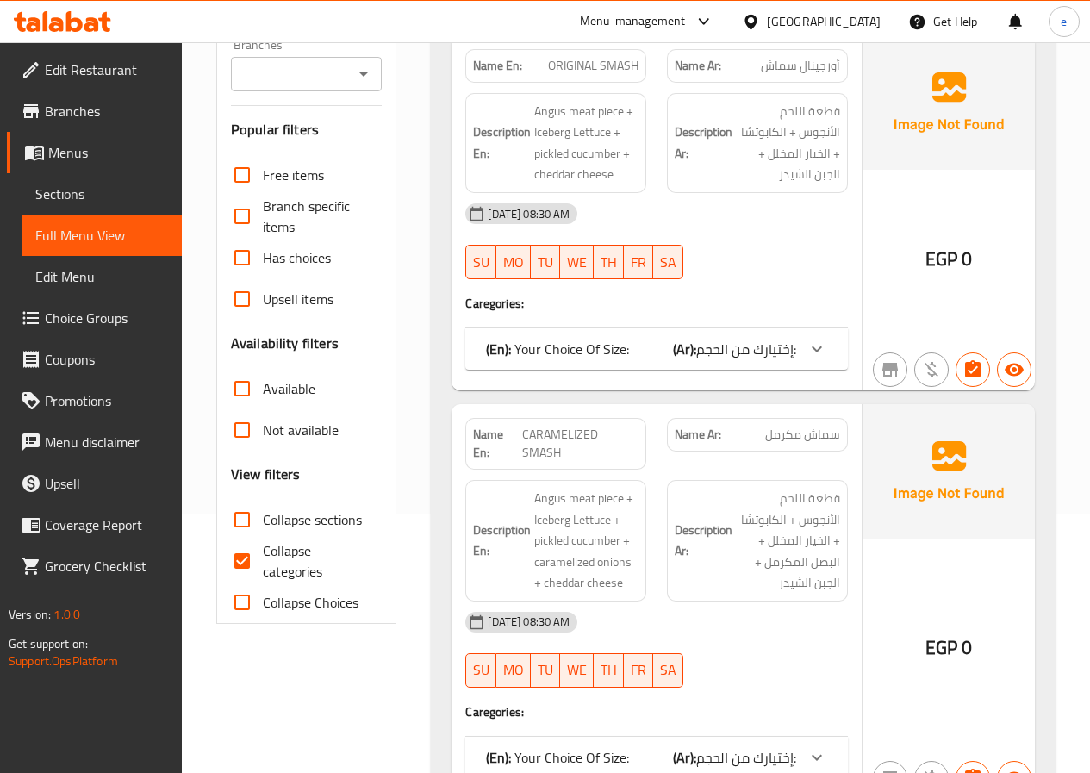
click at [260, 571] on input "Collapse categories" at bounding box center [241, 560] width 41 height 41
checkbox input "false"
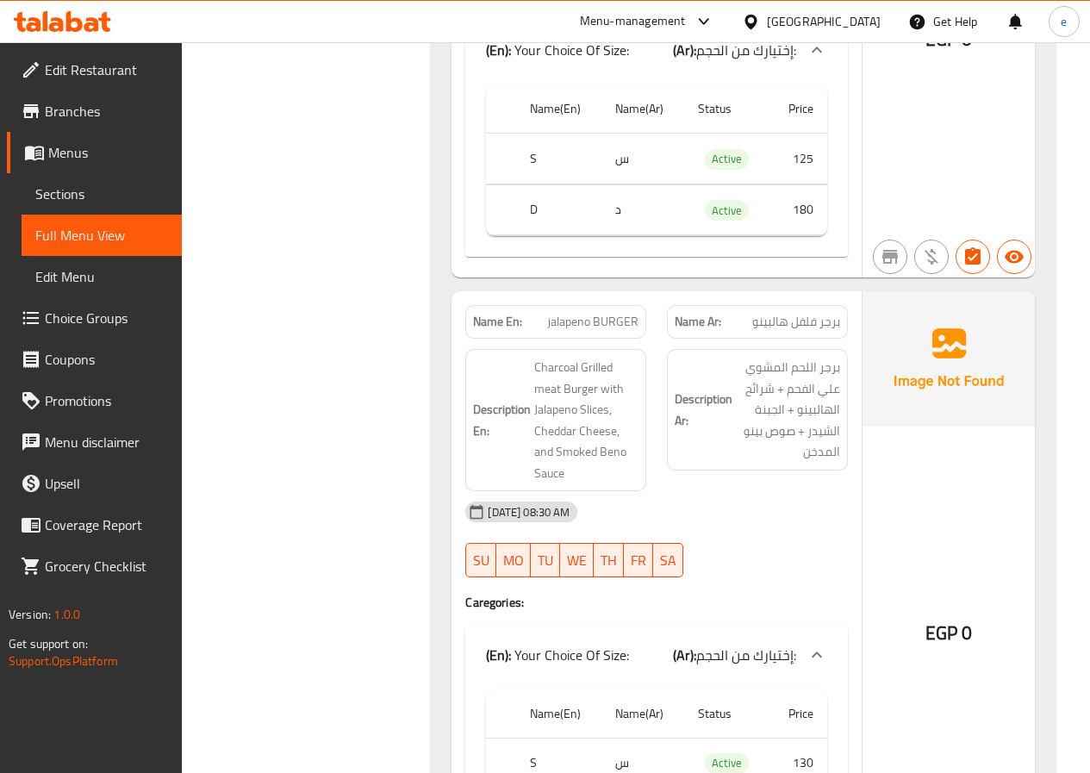
scroll to position [2585, 0]
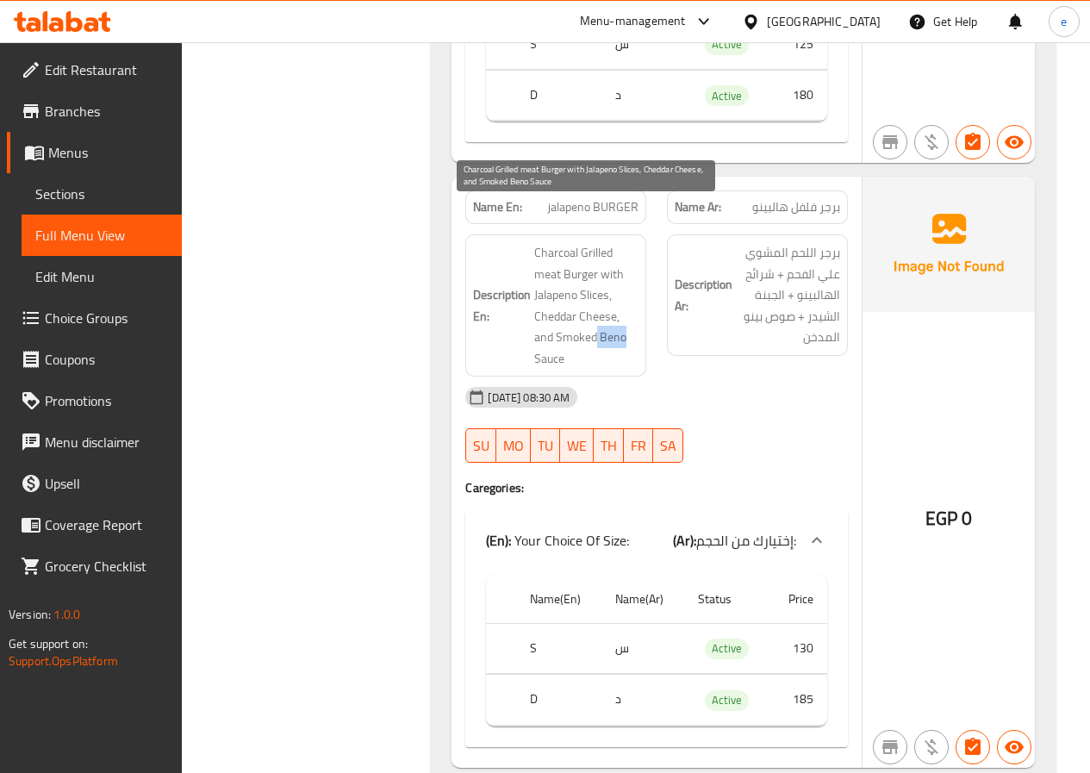
drag, startPoint x: 624, startPoint y: 300, endPoint x: 598, endPoint y: 305, distance: 26.4
click at [598, 305] on span "Charcoal Grilled meat Burger with Jalapeno Slices, Cheddar Cheese, and Smoked B…" at bounding box center [586, 305] width 104 height 127
click at [582, 311] on span "Charcoal Grilled meat Burger with Jalapeno Slices, Cheddar Cheese, and Smoked B…" at bounding box center [586, 305] width 104 height 127
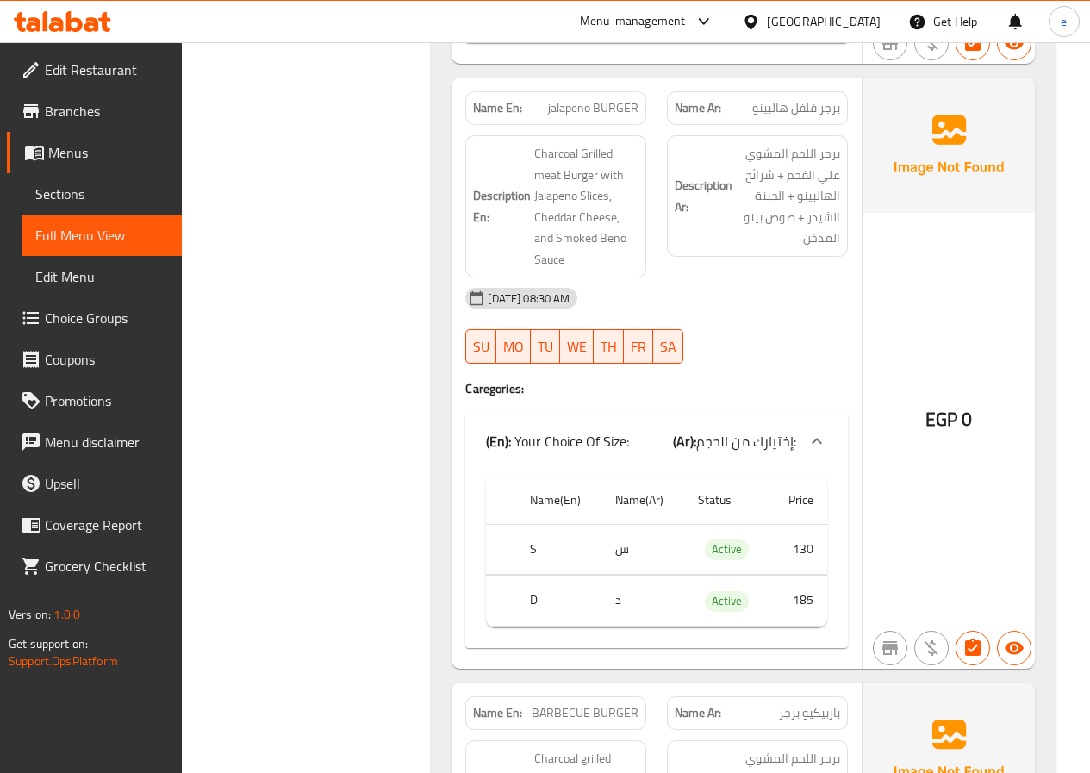
scroll to position [2757, 0]
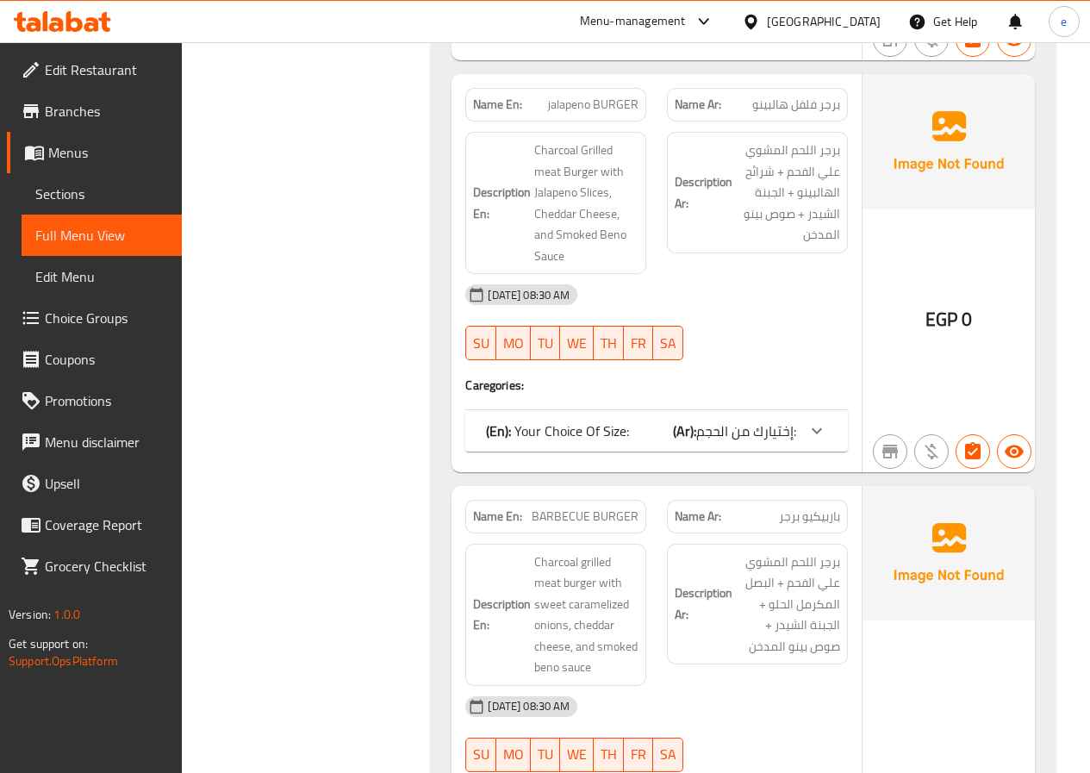
scroll to position [2585, 0]
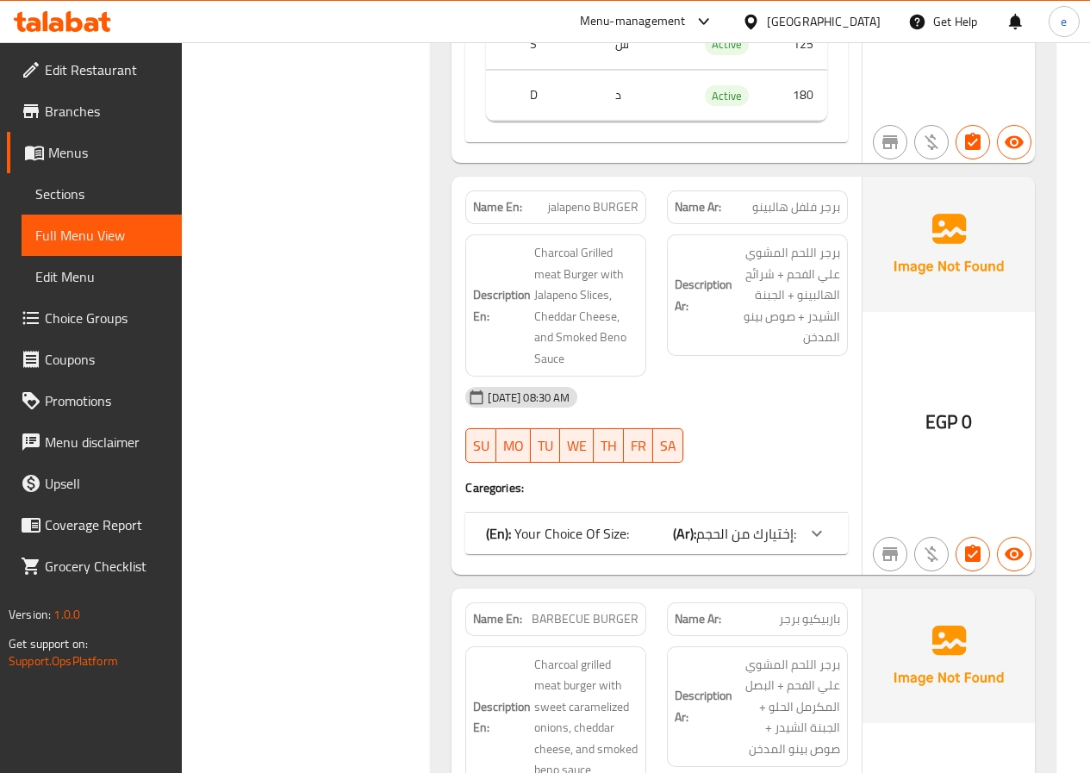
drag, startPoint x: 598, startPoint y: 355, endPoint x: 581, endPoint y: 360, distance: 18.0
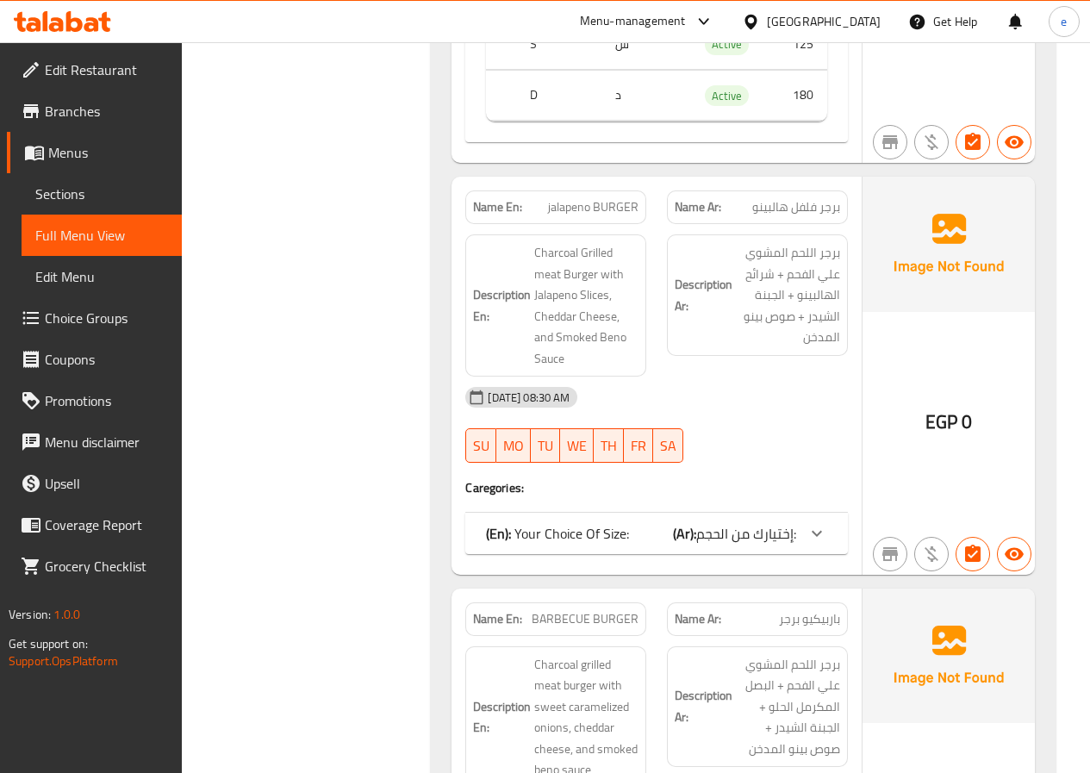
drag, startPoint x: 575, startPoint y: 358, endPoint x: 526, endPoint y: 358, distance: 49.1
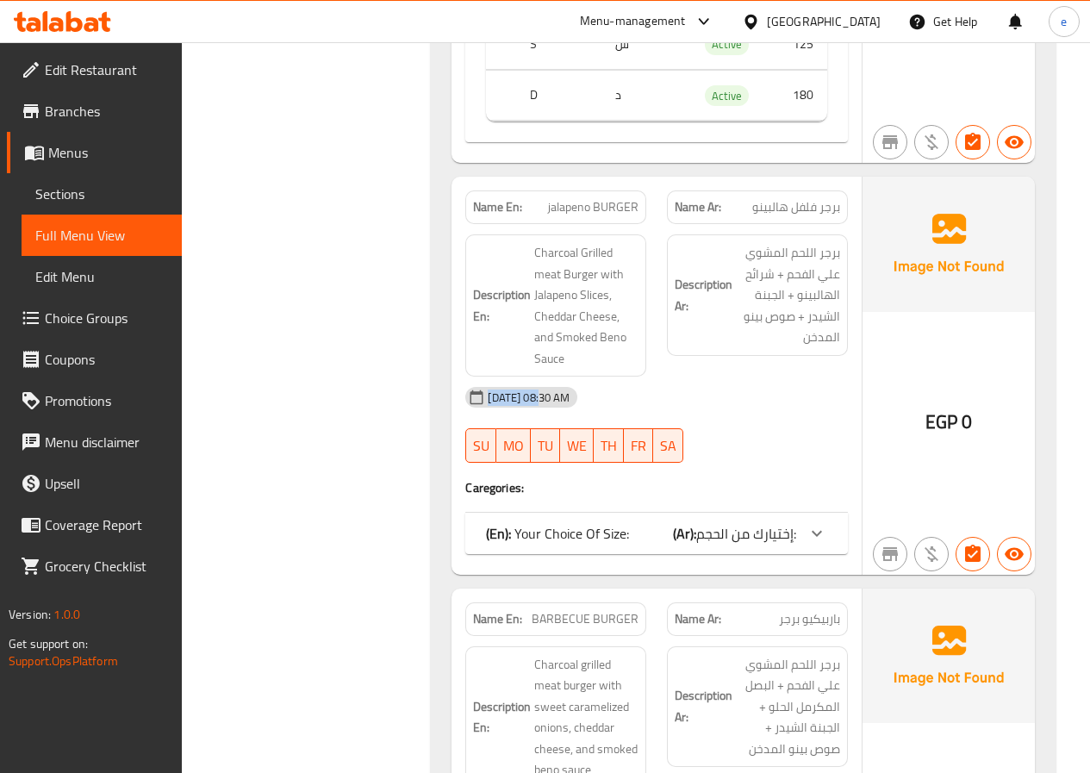
drag, startPoint x: 548, startPoint y: 359, endPoint x: 489, endPoint y: 365, distance: 58.9
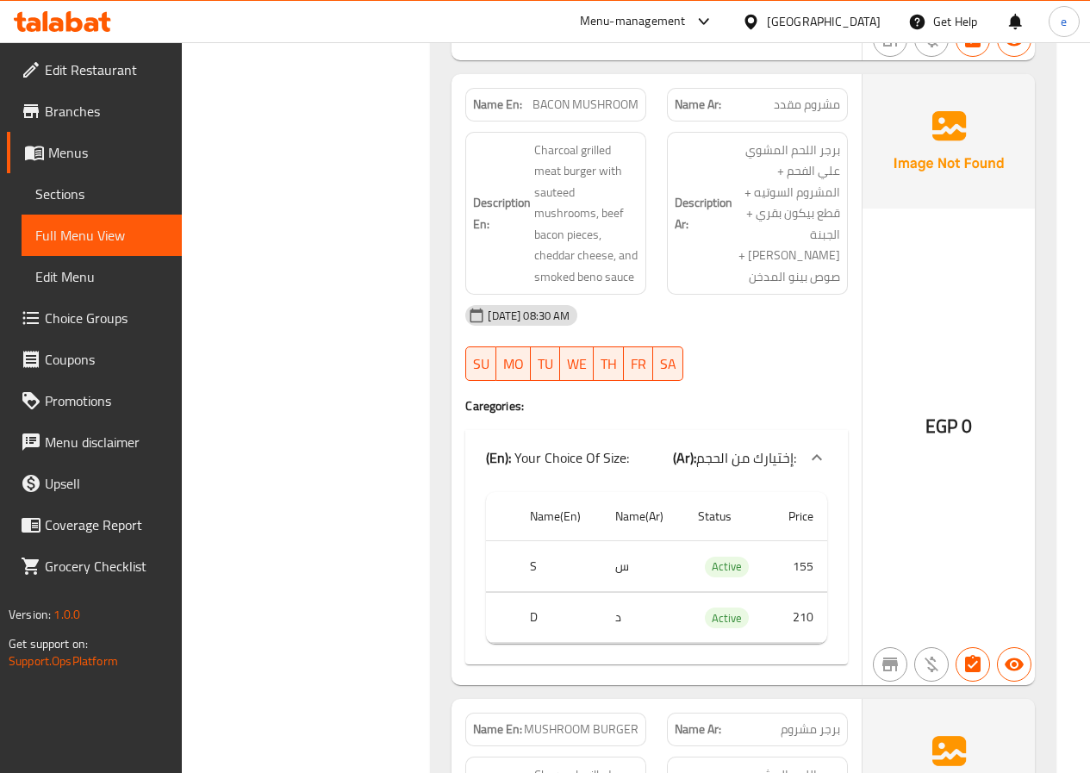
scroll to position [3618, 0]
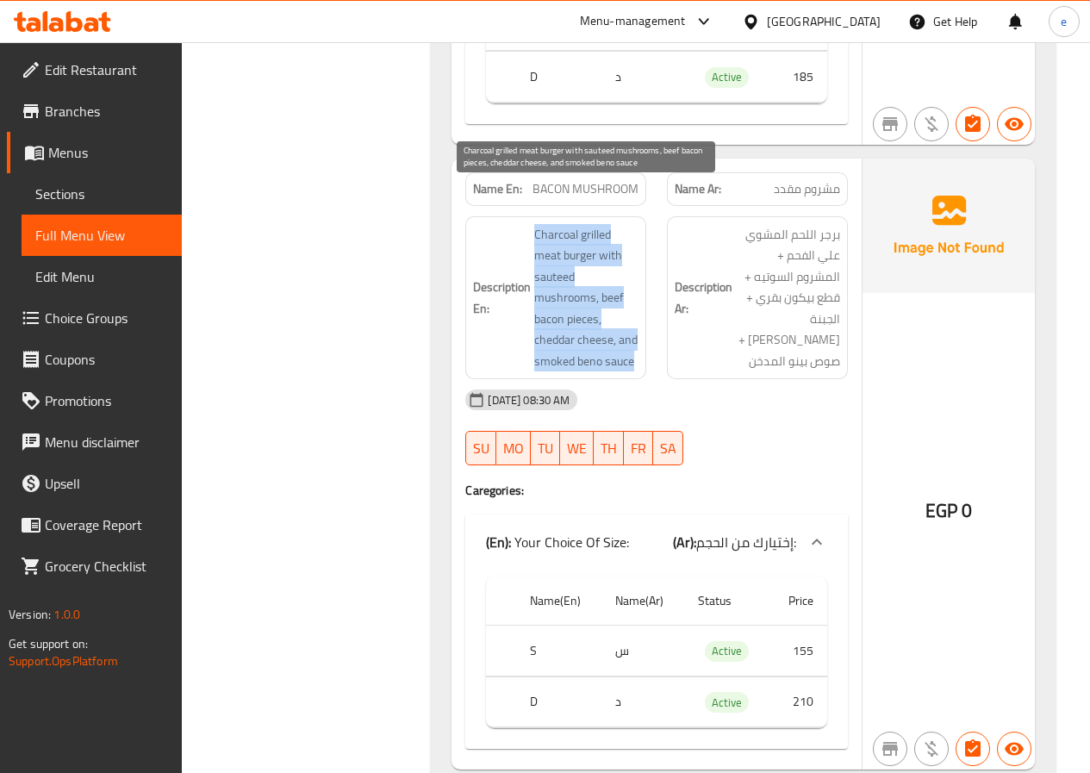
drag, startPoint x: 638, startPoint y: 322, endPoint x: 535, endPoint y: 189, distance: 168.3
click at [535, 224] on span "Charcoal grilled meat burger with sauteed mushrooms, beef bacon pieces, cheddar…" at bounding box center [586, 298] width 104 height 148
click at [575, 224] on span "Charcoal grilled meat burger with sauteed mushrooms, beef bacon pieces, cheddar…" at bounding box center [586, 298] width 104 height 148
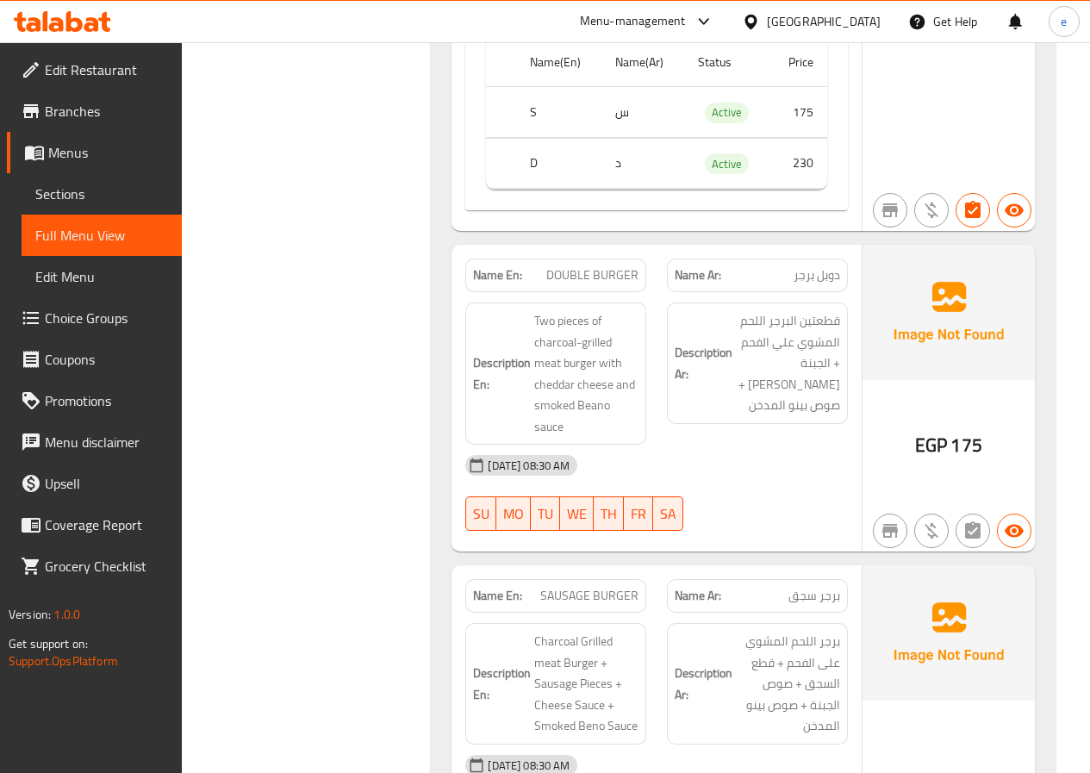
scroll to position [6634, 0]
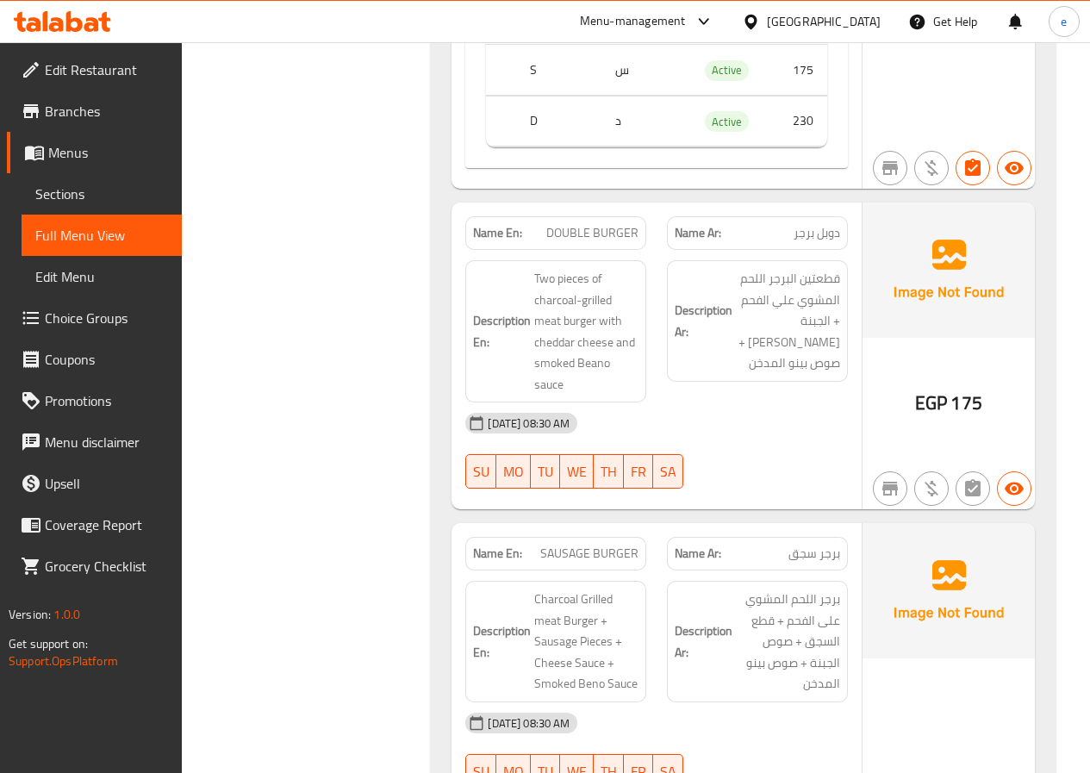
click at [706, 351] on div "Description Ar: قطعتين البرجر اللحم المشوي علي الفحم + الجبنة [PERSON_NAME] + ص…" at bounding box center [757, 331] width 202 height 163
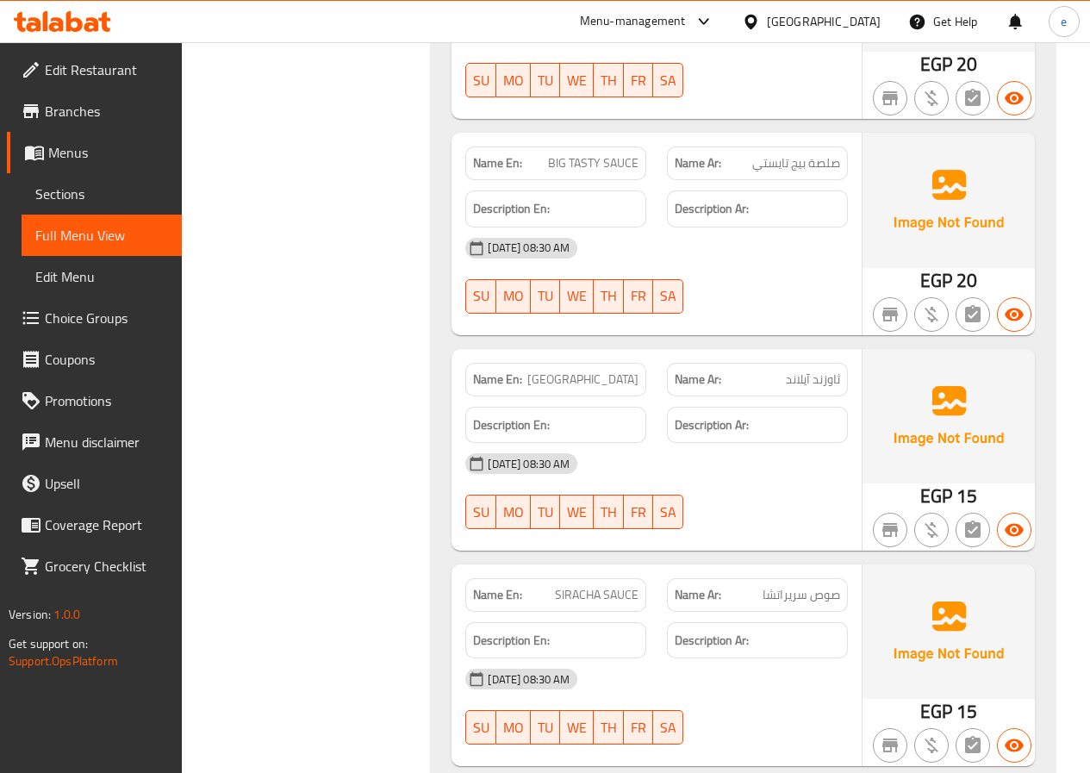
scroll to position [12543, 0]
